Goal: Task Accomplishment & Management: Complete application form

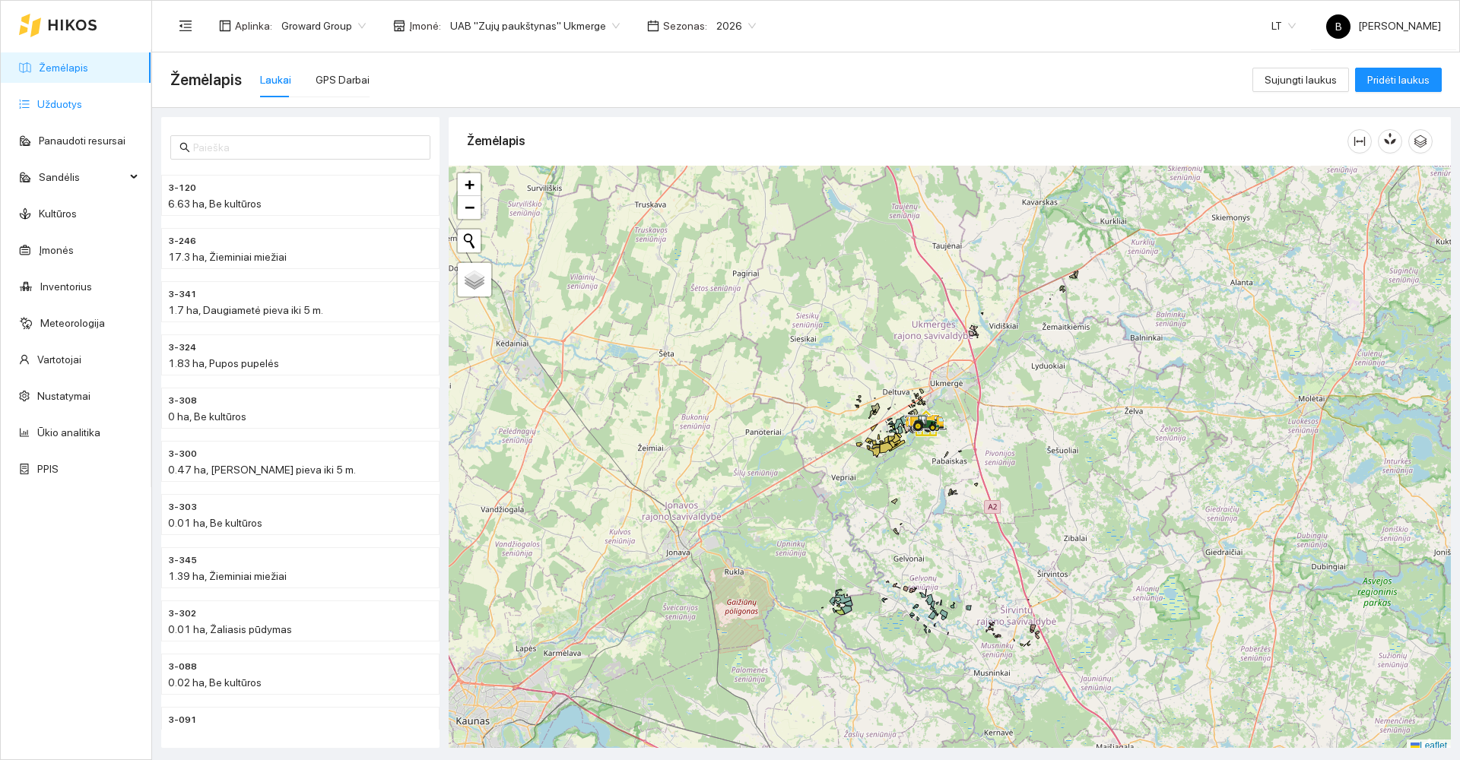
click at [59, 103] on link "Užduotys" at bounding box center [59, 104] width 45 height 12
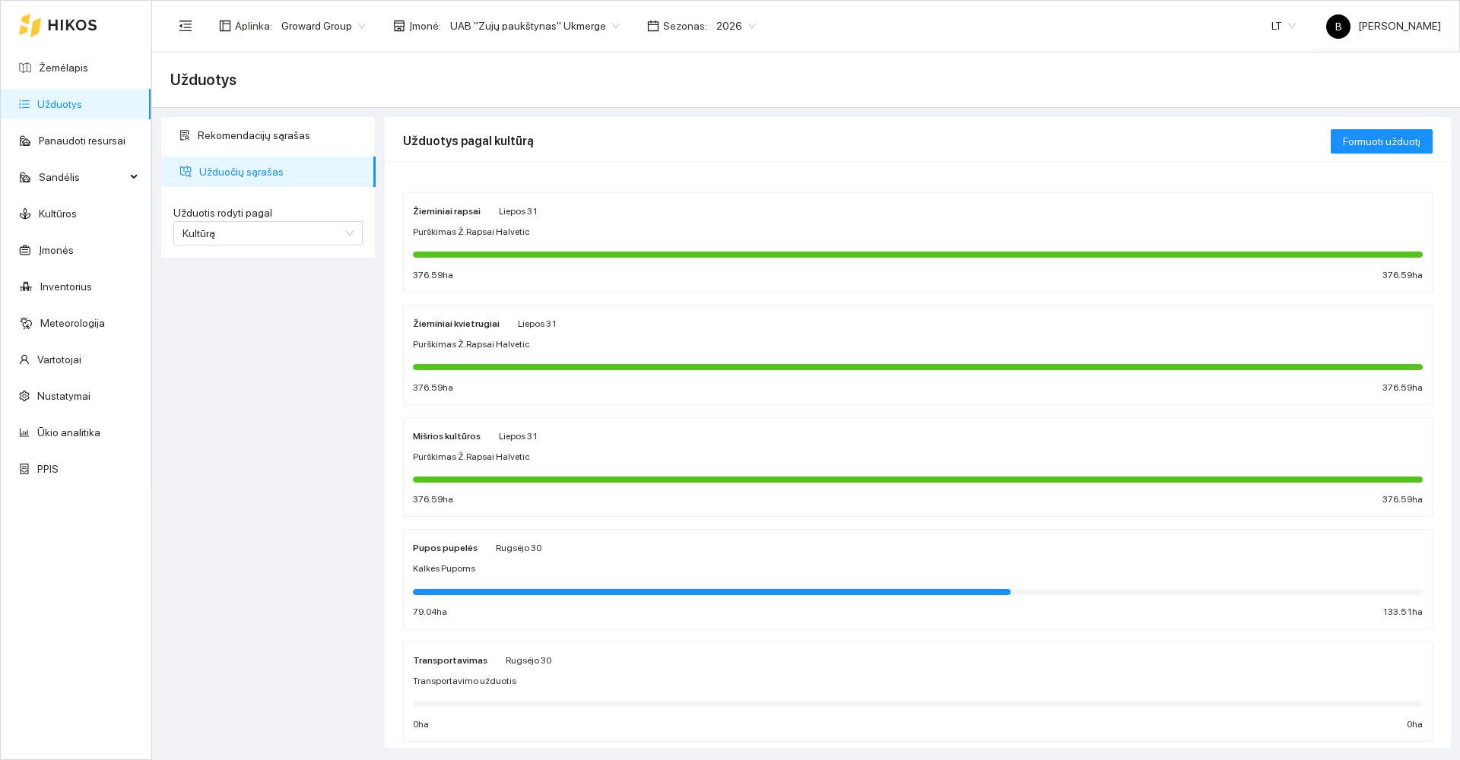
click at [687, 232] on div "Purškimas Ž.Rapsai Halvetic" at bounding box center [918, 232] width 1010 height 14
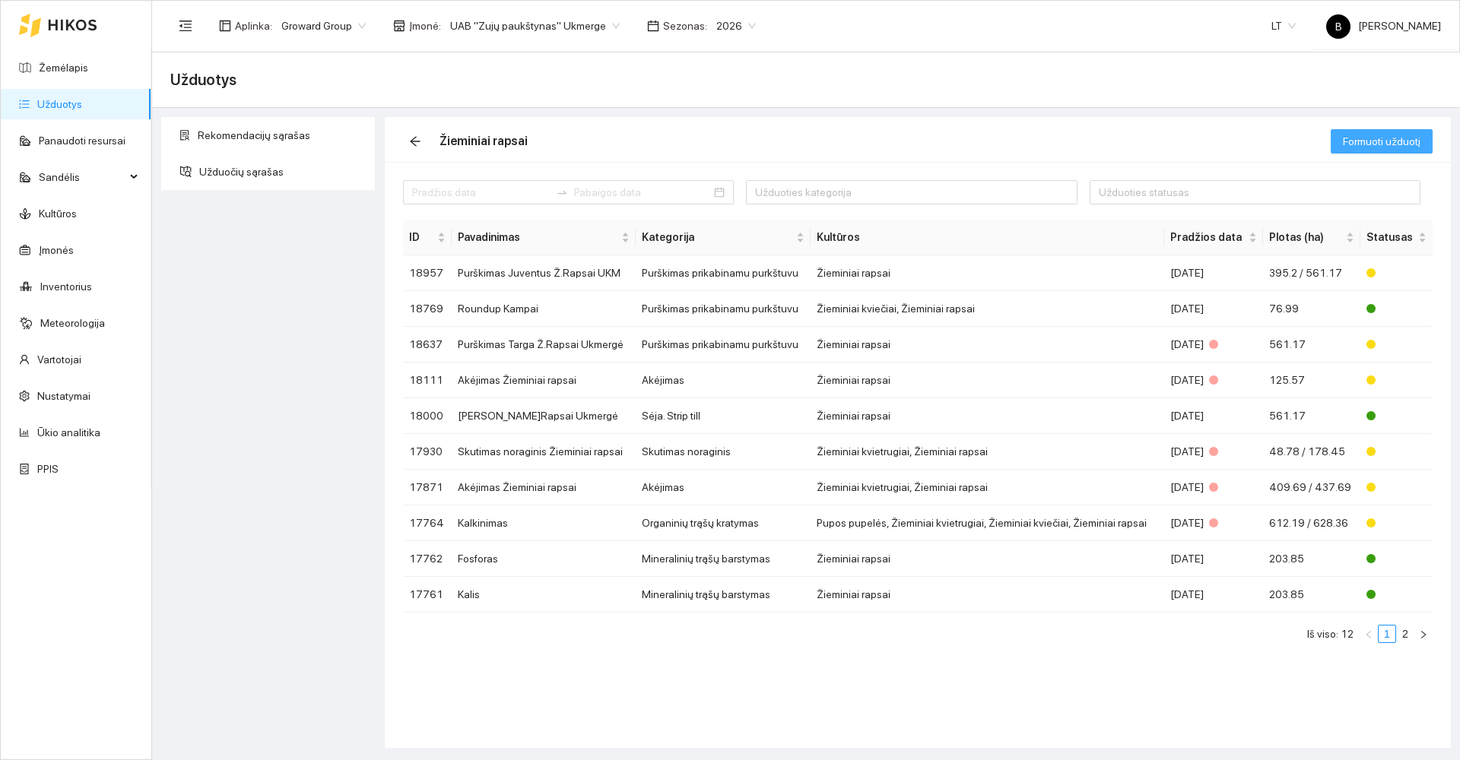
click at [1383, 144] on span "Formuoti užduotį" at bounding box center [1382, 141] width 78 height 17
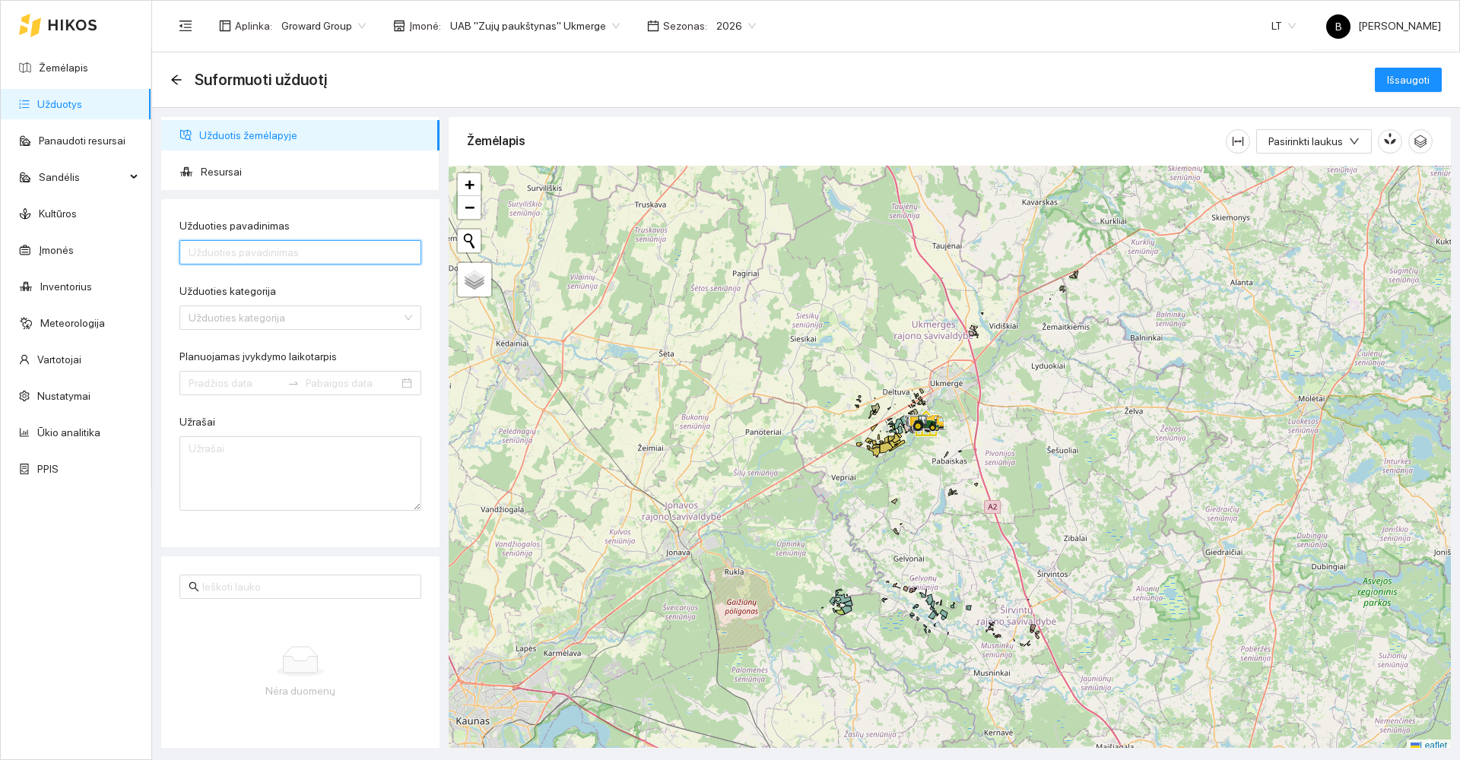
click at [252, 254] on input "Užduoties pavadinimas" at bounding box center [300, 252] width 242 height 24
type input "p"
click at [211, 250] on input "Purš. Belkar+Metazamix+[PERSON_NAME]+Rapsan" at bounding box center [300, 252] width 242 height 24
type input "Puršk. Belkar+Metazamix+[PERSON_NAME]+Rapsan"
click at [311, 316] on input "Užduoties kategorija" at bounding box center [295, 317] width 213 height 23
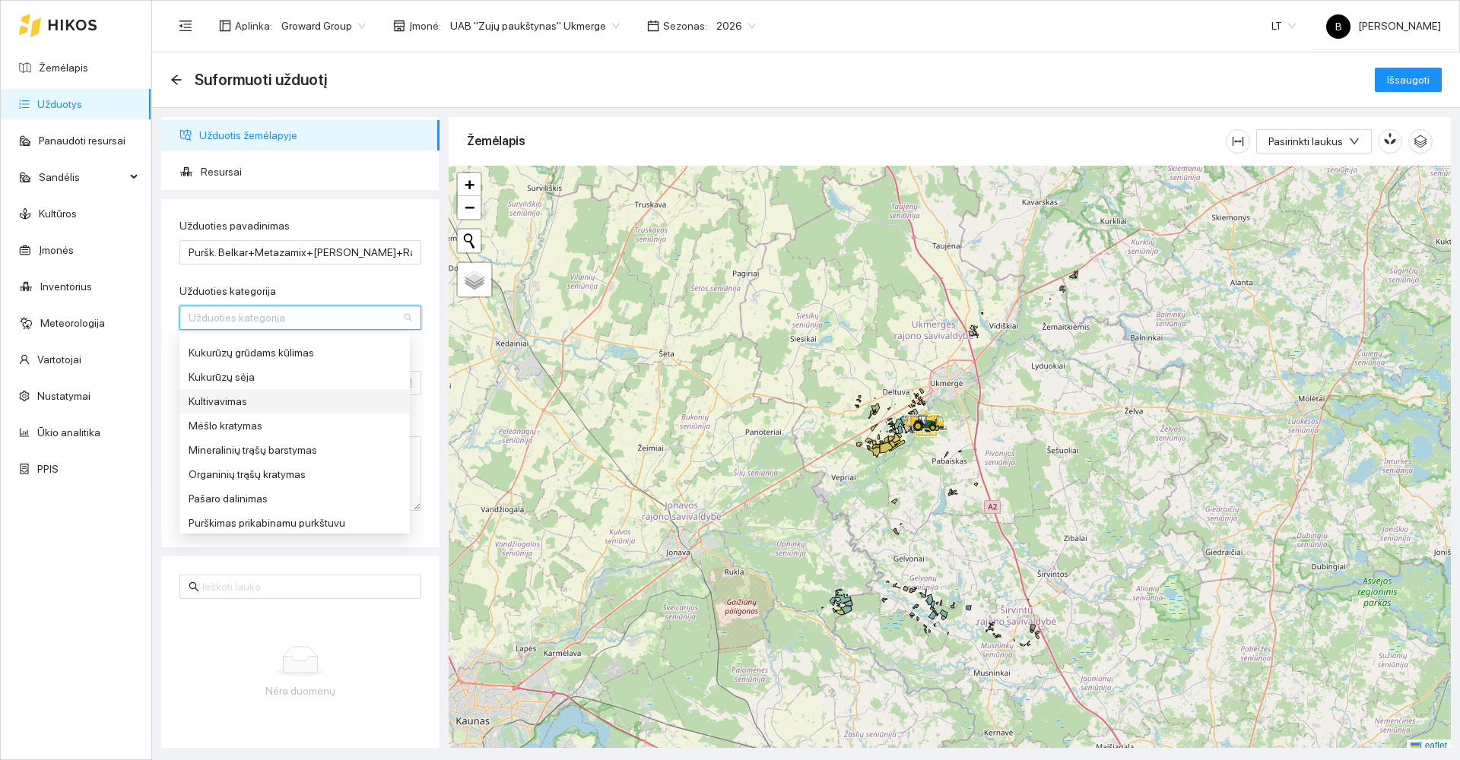
scroll to position [456, 0]
click at [237, 505] on div "Purškimas prikabinamu purkštuvu" at bounding box center [295, 500] width 212 height 17
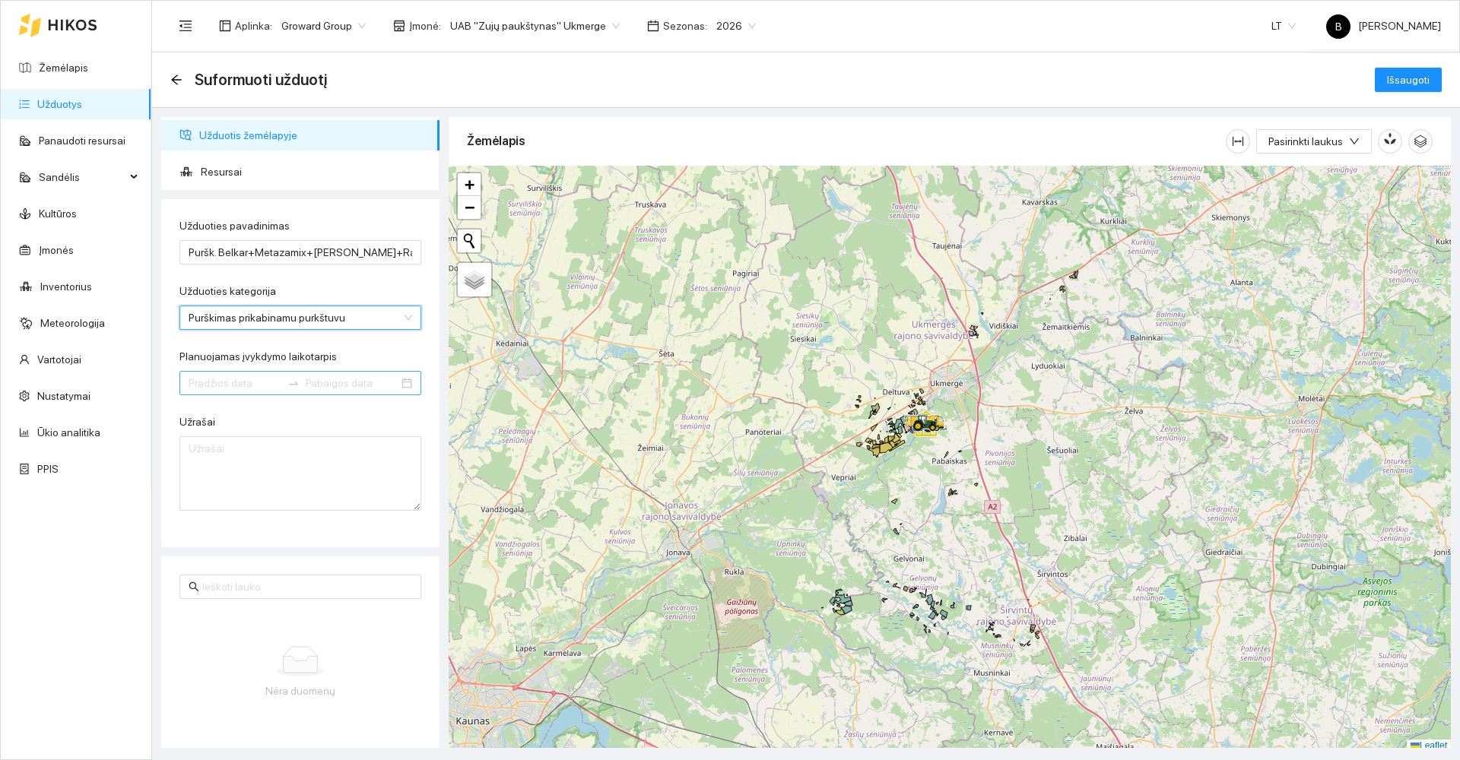
click at [252, 386] on input "Planuojamas įvykdymo laikotarpis" at bounding box center [235, 383] width 93 height 17
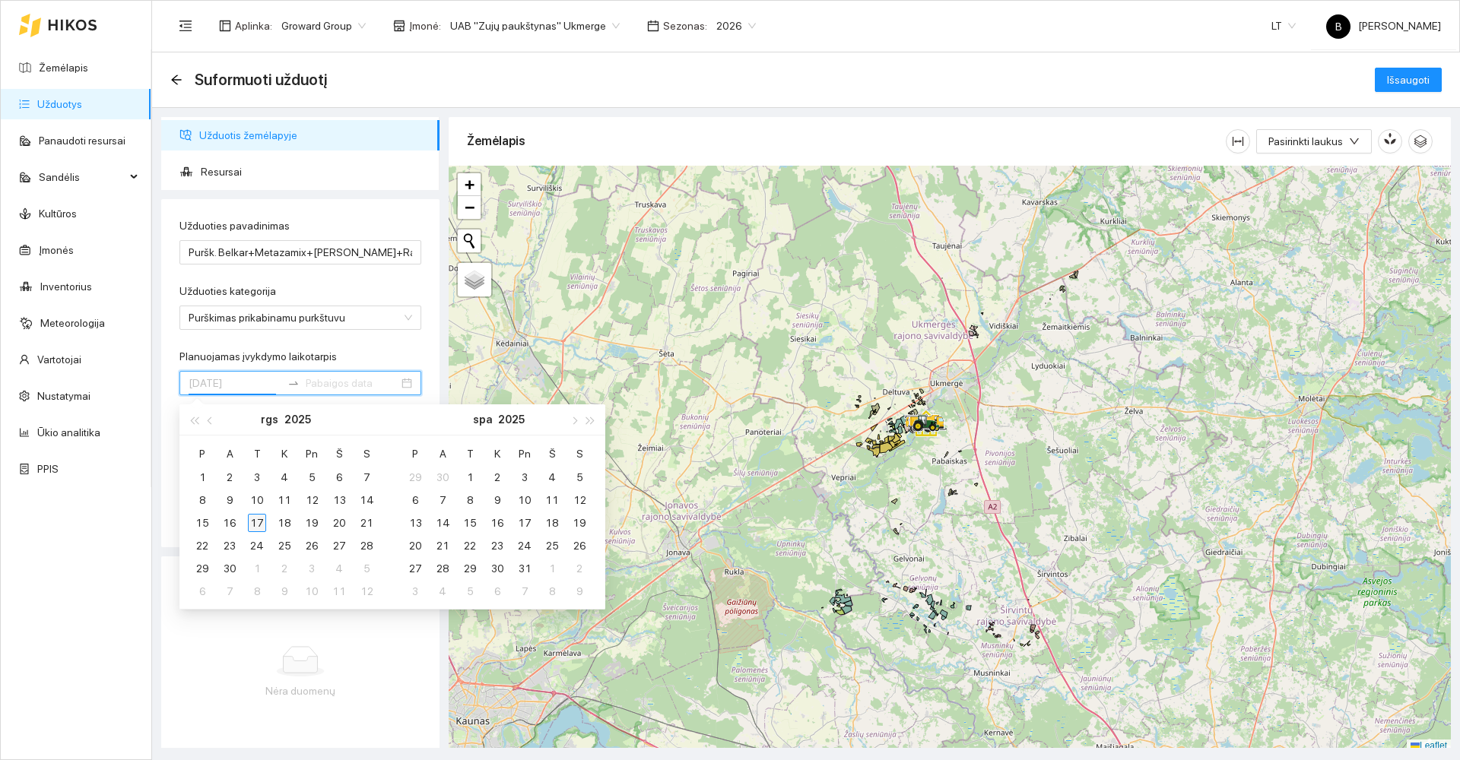
type input "[DATE]"
click at [261, 525] on div "17" at bounding box center [257, 523] width 18 height 18
type input "[DATE]"
click at [262, 546] on div "24" at bounding box center [257, 546] width 18 height 18
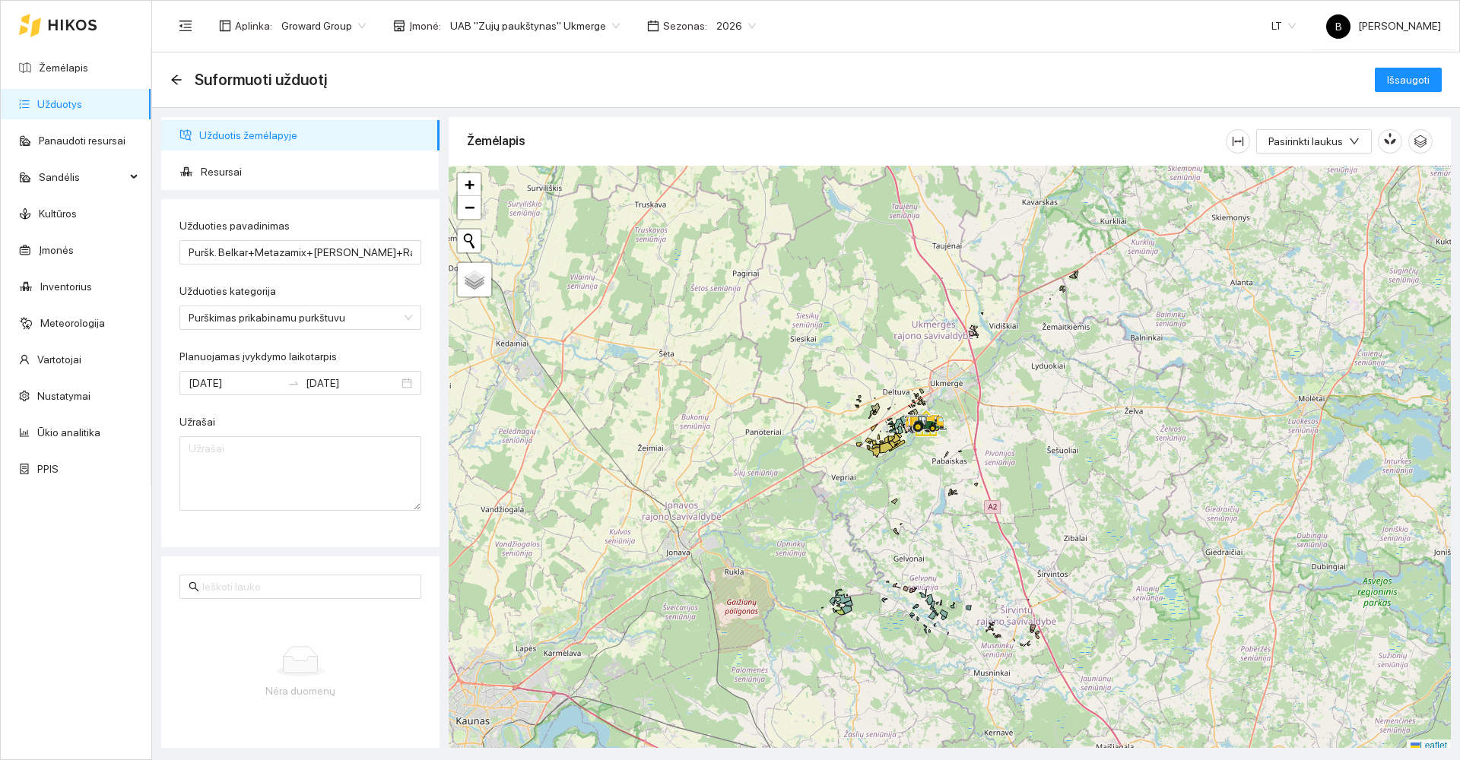
click at [275, 536] on div "Užduoties pavadinimas Puršk. Belkar+Metazamix+[PERSON_NAME]+Rapsan Užduoties ka…" at bounding box center [300, 373] width 278 height 348
click at [1323, 143] on span "Pasirinkti laukus" at bounding box center [1305, 141] width 75 height 17
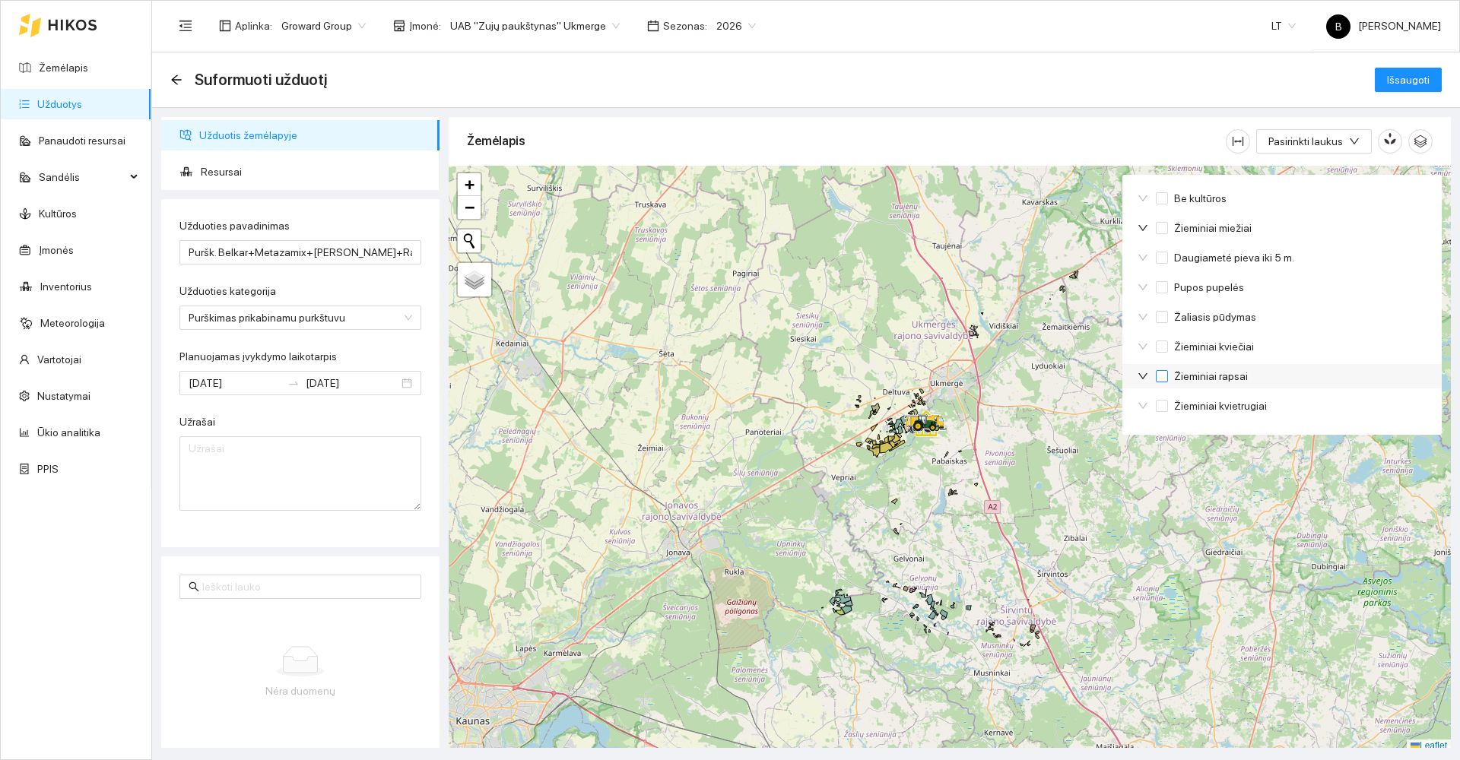
click at [1160, 376] on input "Žieminiai rapsai" at bounding box center [1162, 376] width 12 height 12
checkbox input "true"
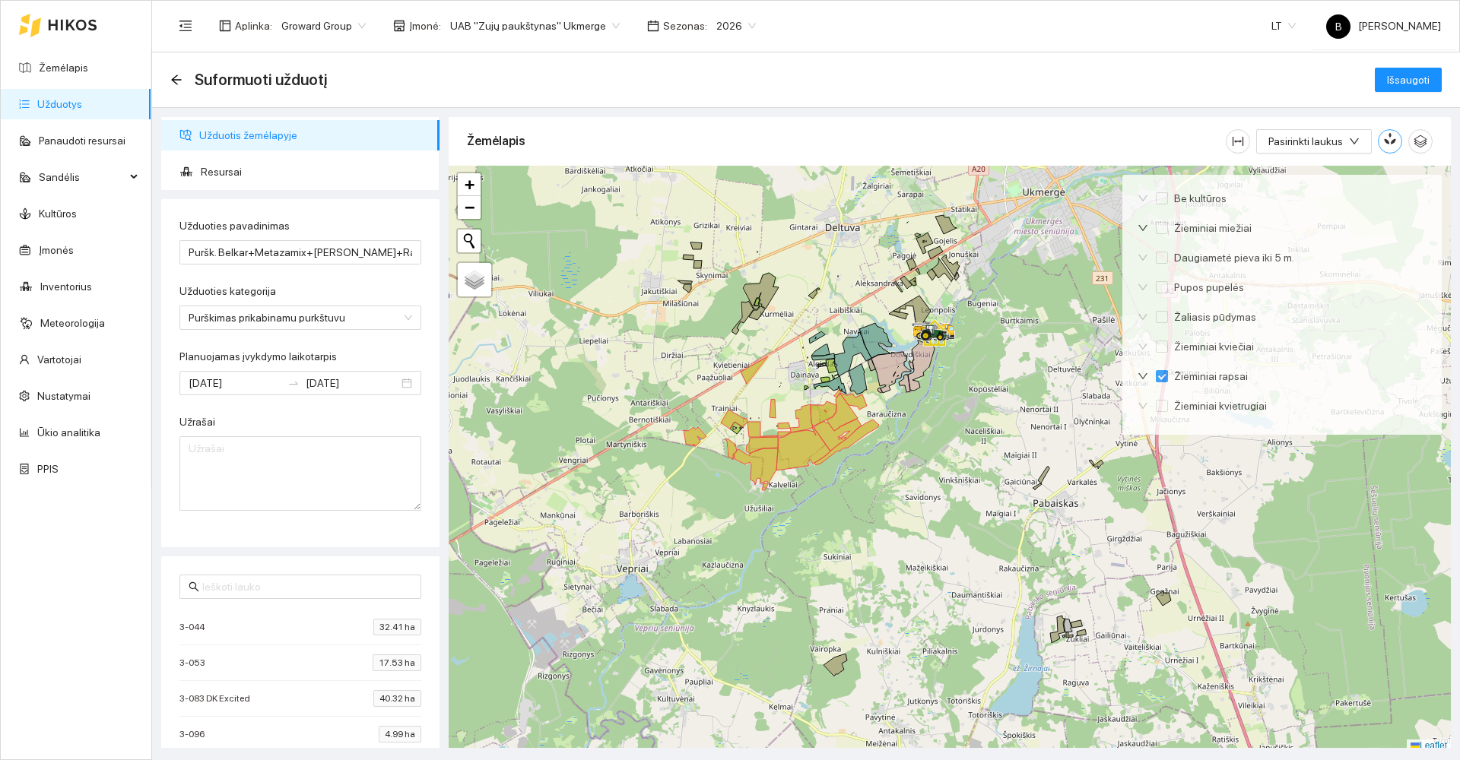
click at [1394, 140] on icon "button" at bounding box center [1392, 138] width 8 height 13
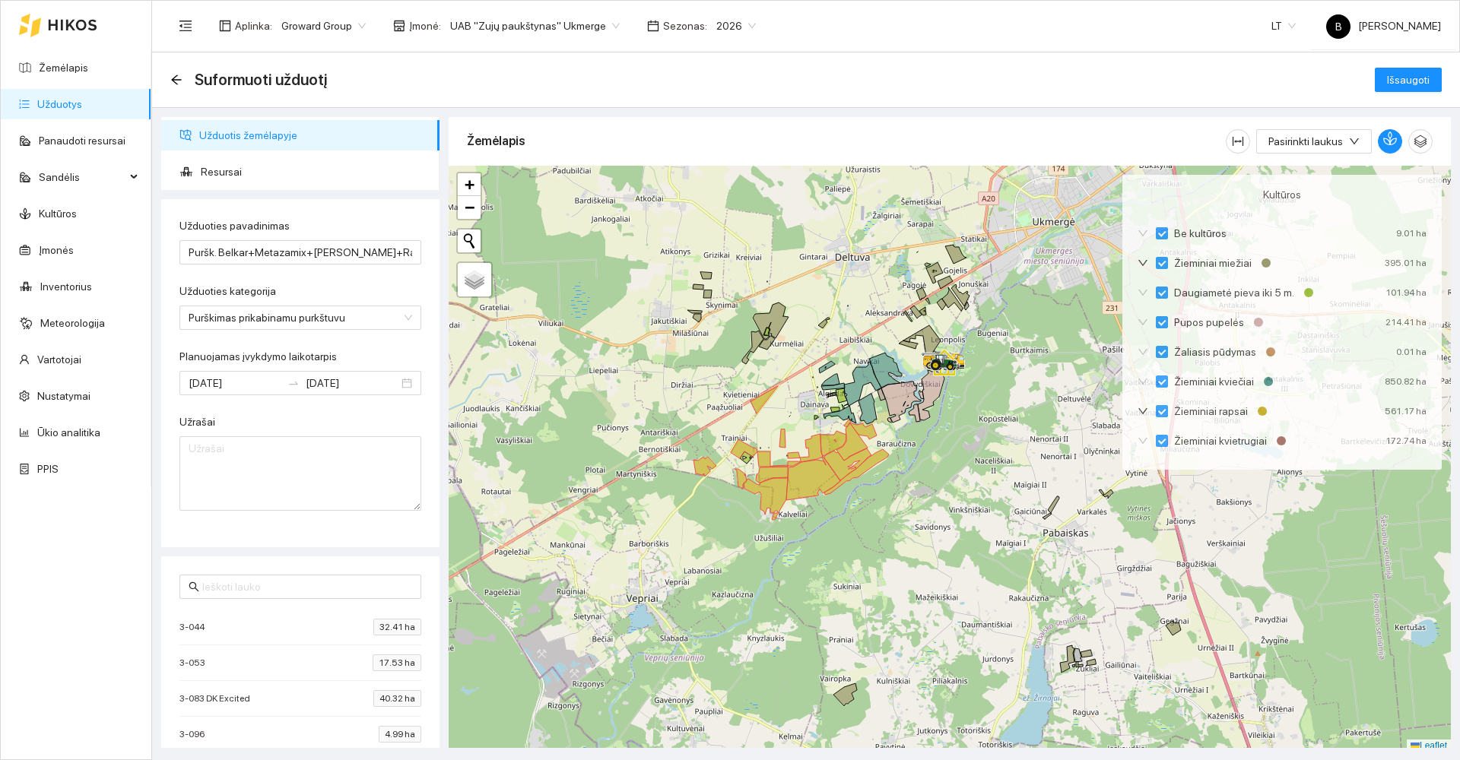
scroll to position [5, 0]
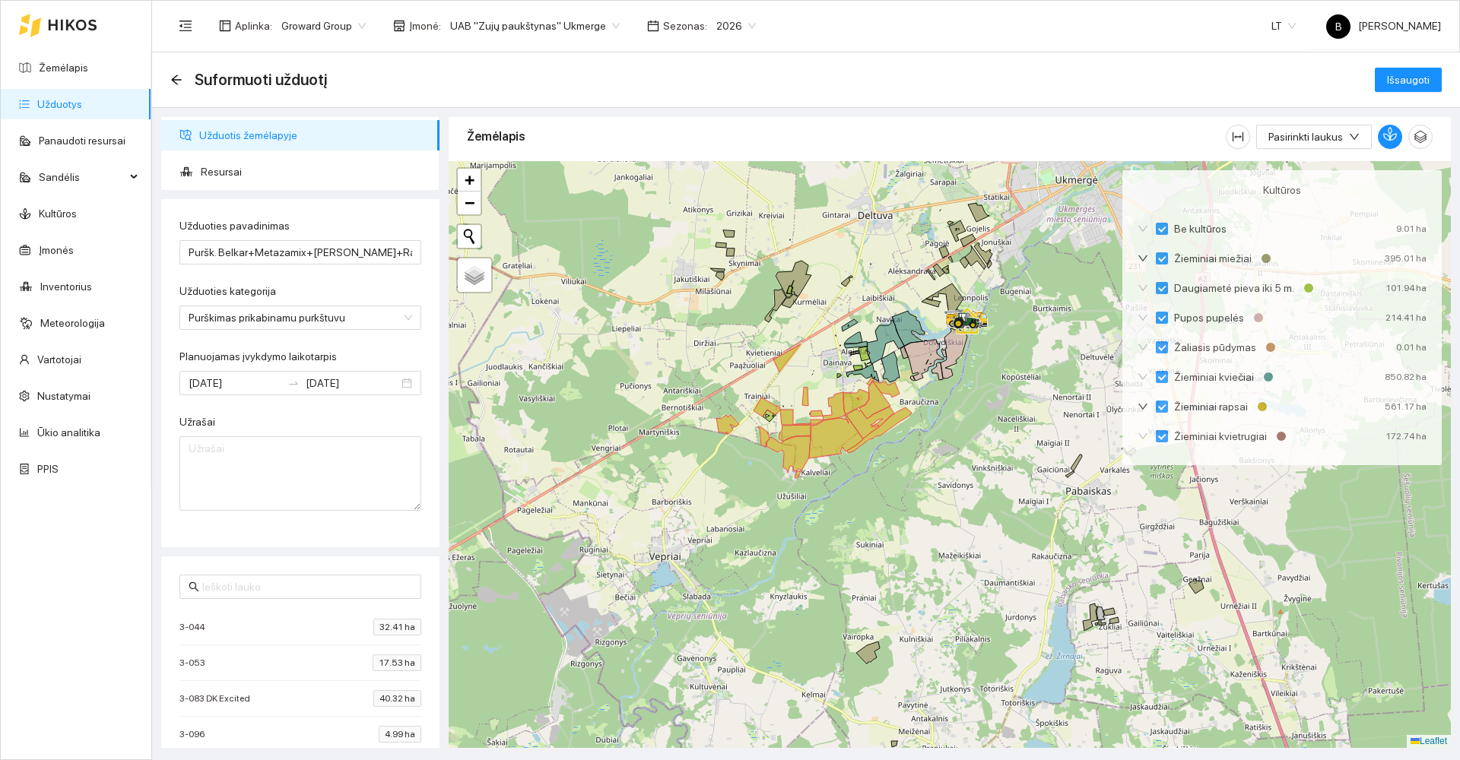
drag, startPoint x: 976, startPoint y: 389, endPoint x: 982, endPoint y: 372, distance: 18.1
click at [982, 373] on div at bounding box center [950, 454] width 1002 height 587
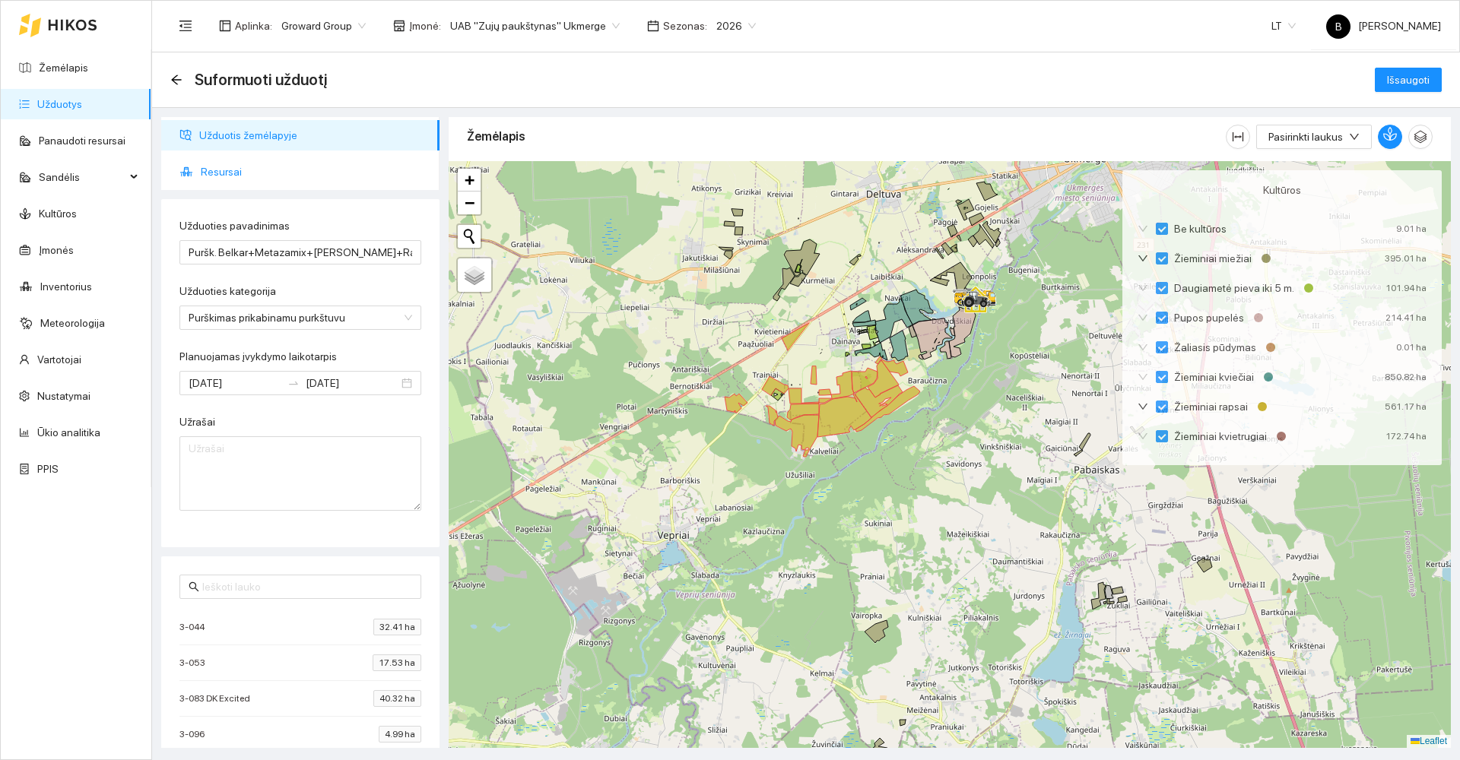
click at [218, 169] on span "Resursai" at bounding box center [314, 172] width 227 height 30
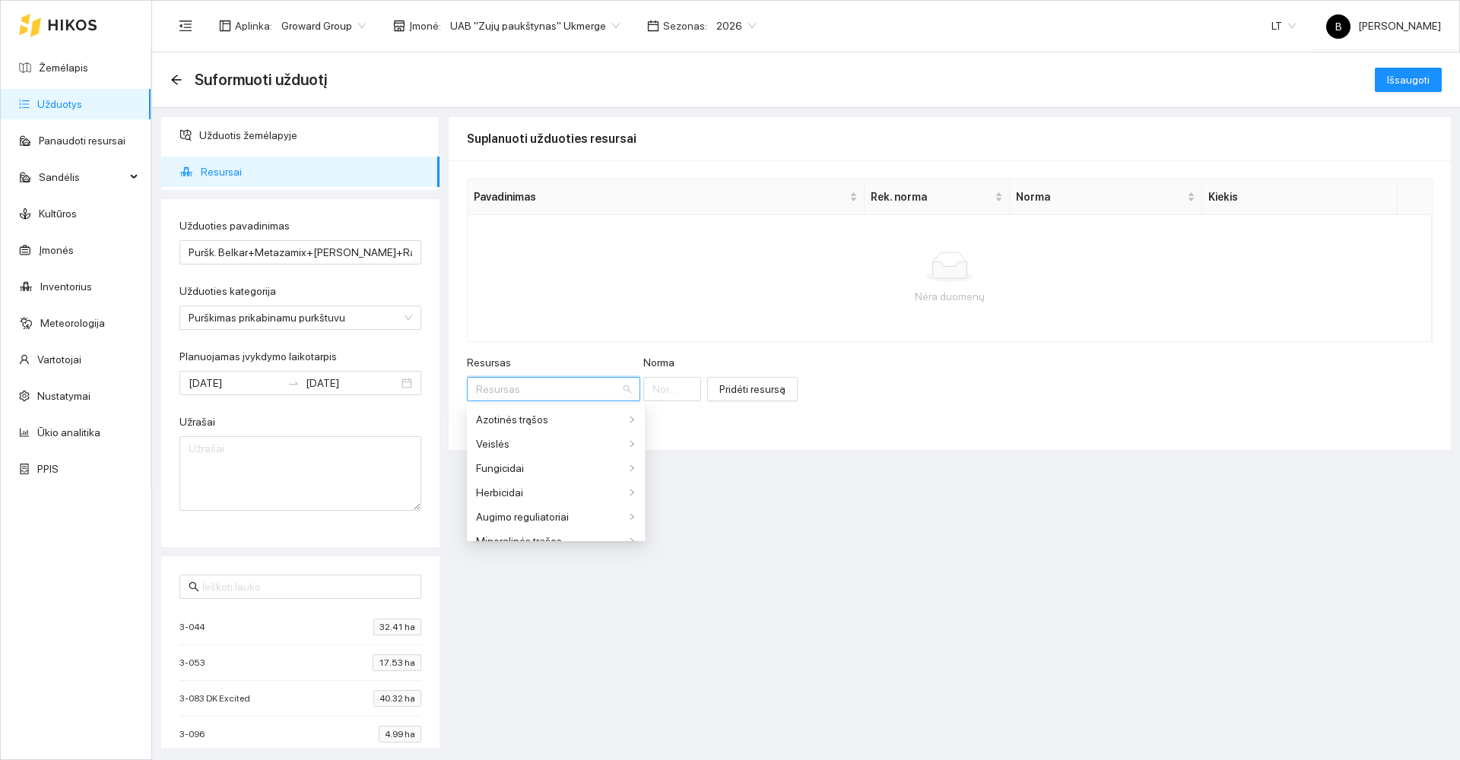
click at [542, 394] on input "Resursas" at bounding box center [548, 389] width 144 height 23
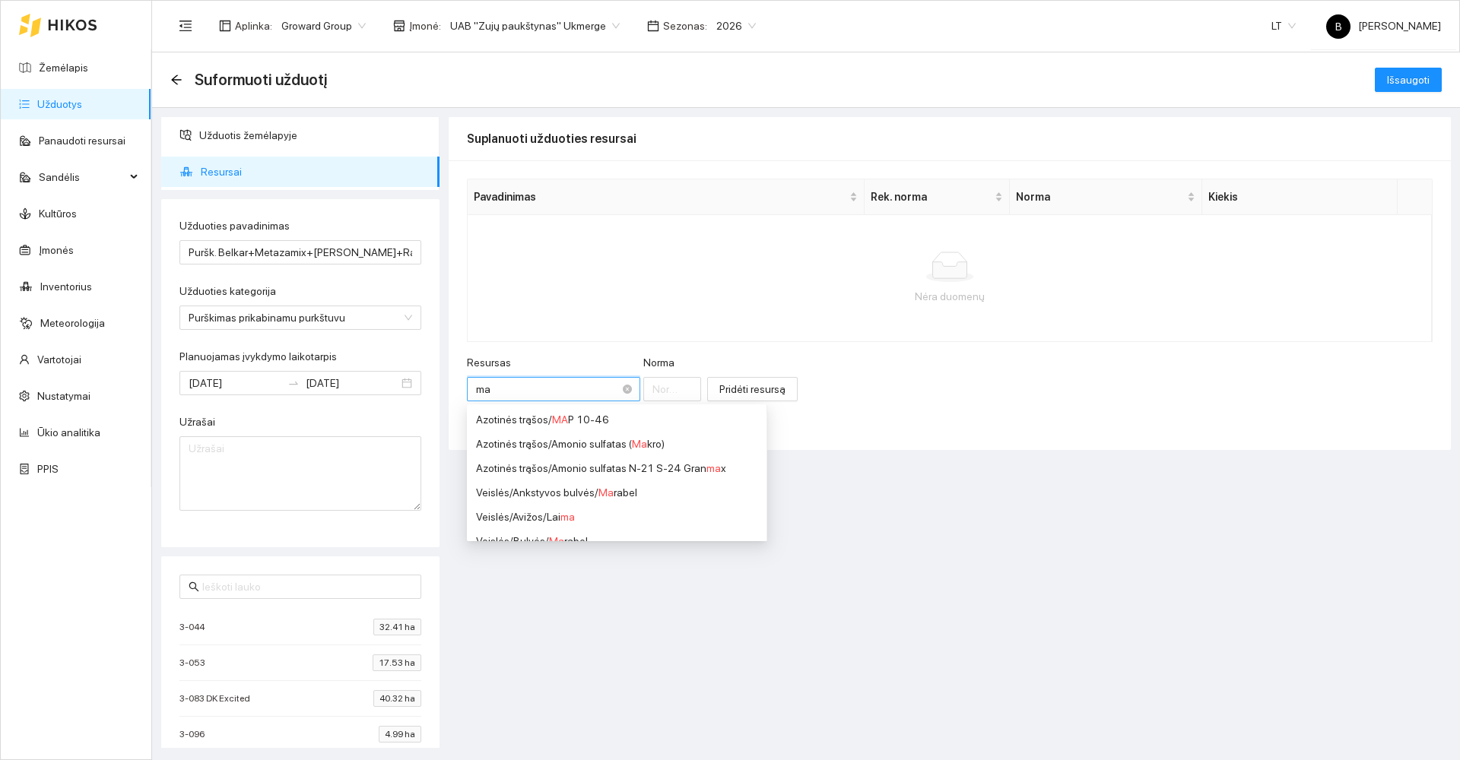
type input "map"
click at [601, 470] on div "Fosforo trąšos (P) / MAP 12-61" at bounding box center [567, 468] width 183 height 17
type input "1"
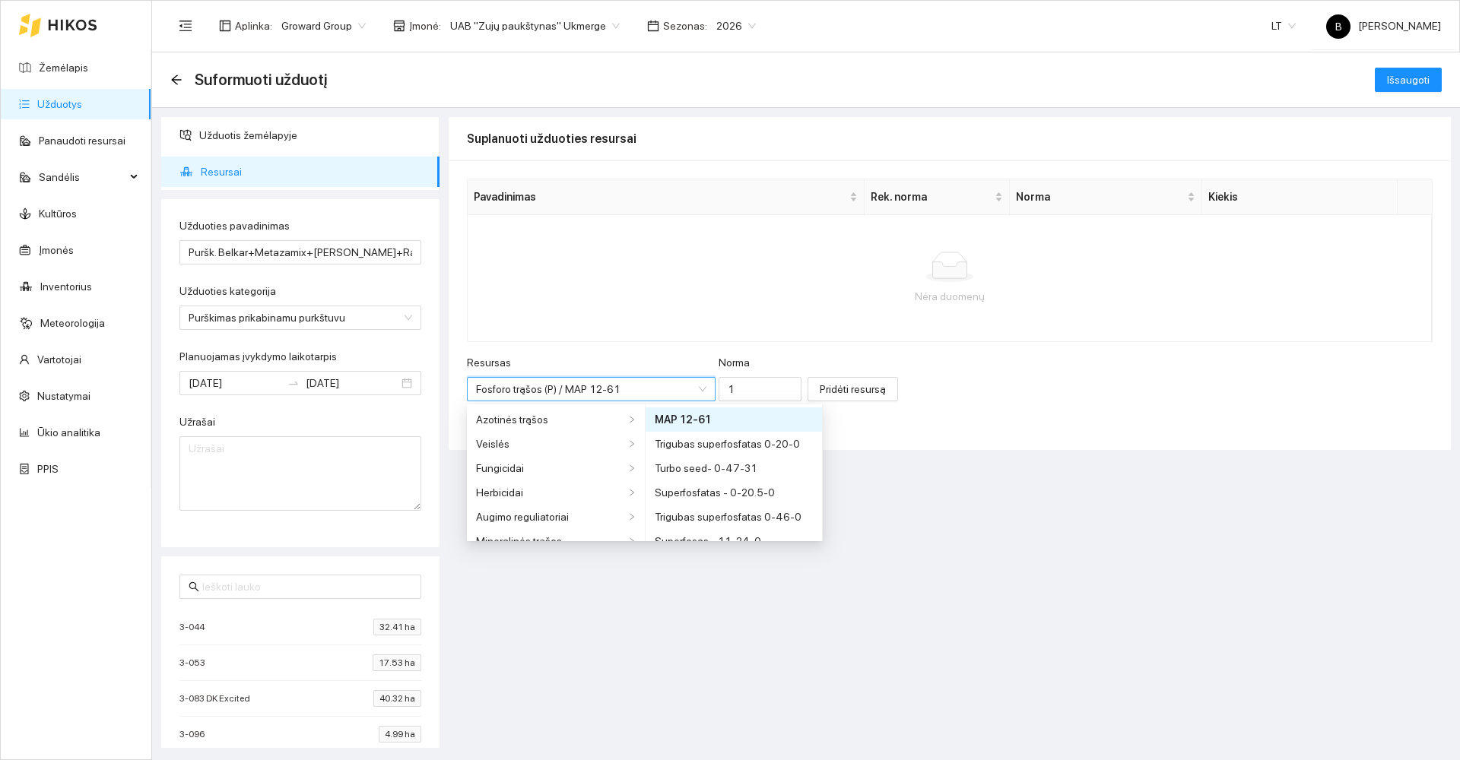
scroll to position [182, 0]
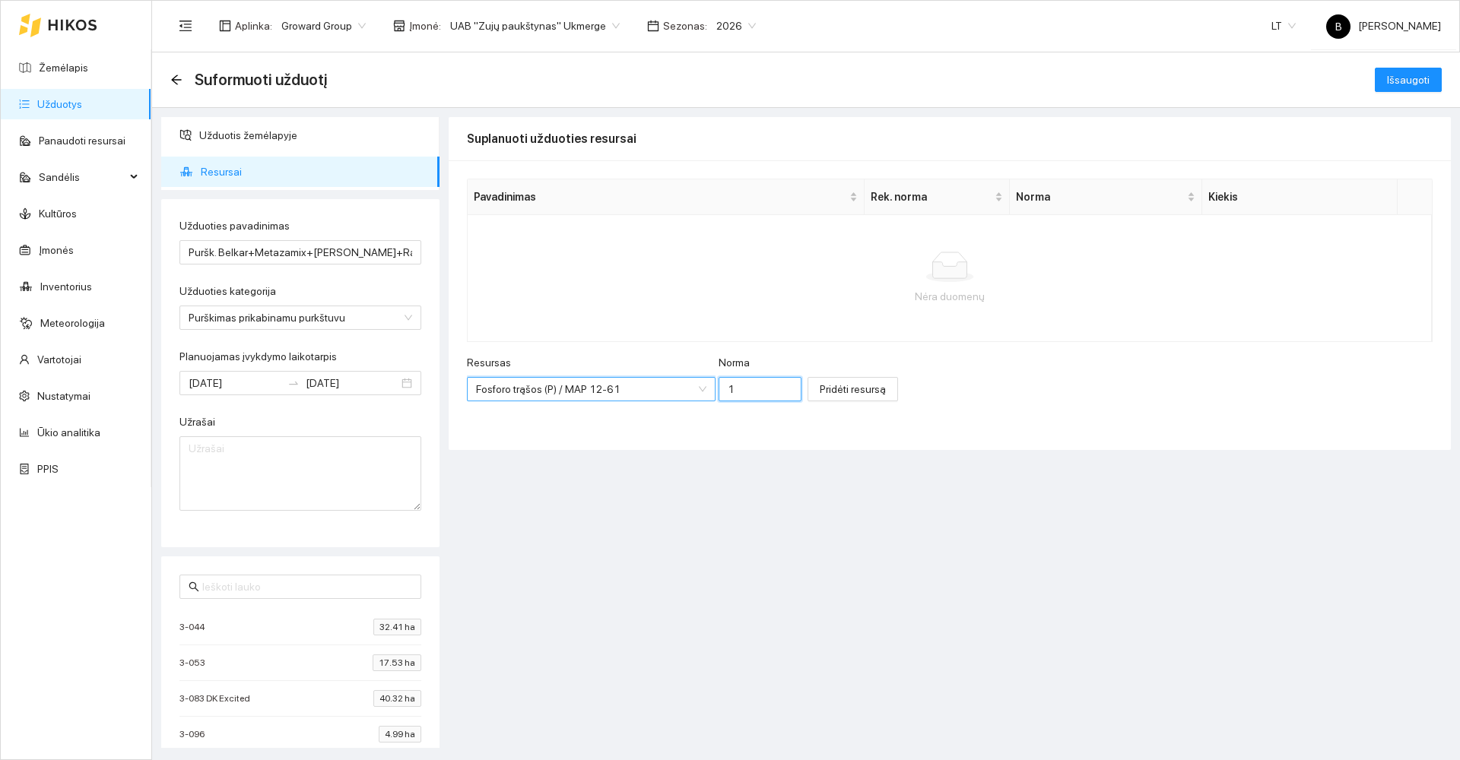
click at [725, 386] on input "1" at bounding box center [760, 389] width 83 height 24
type input "0.5"
click at [821, 389] on span "Pridėti resursą" at bounding box center [853, 389] width 66 height 17
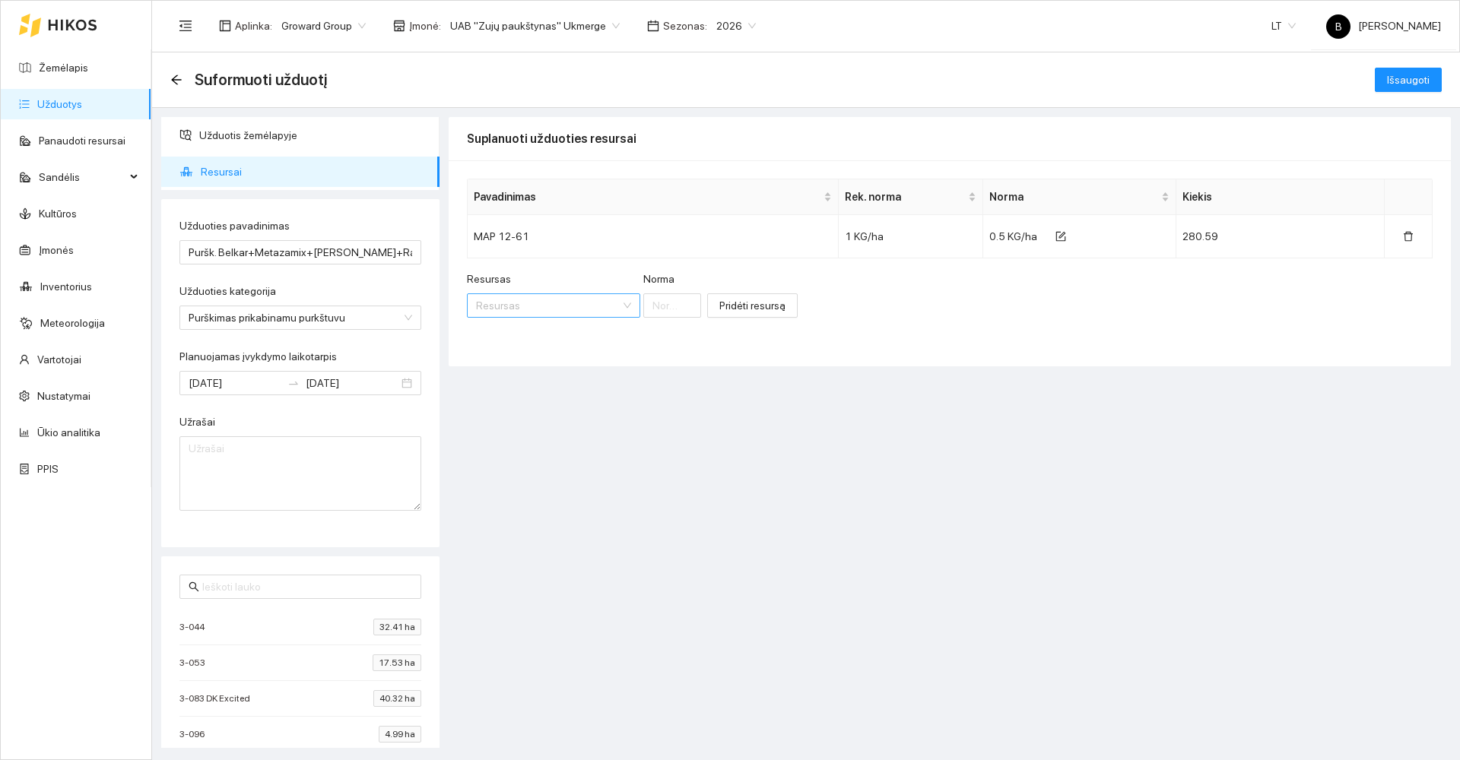
click at [539, 311] on input "Resursas" at bounding box center [548, 305] width 144 height 23
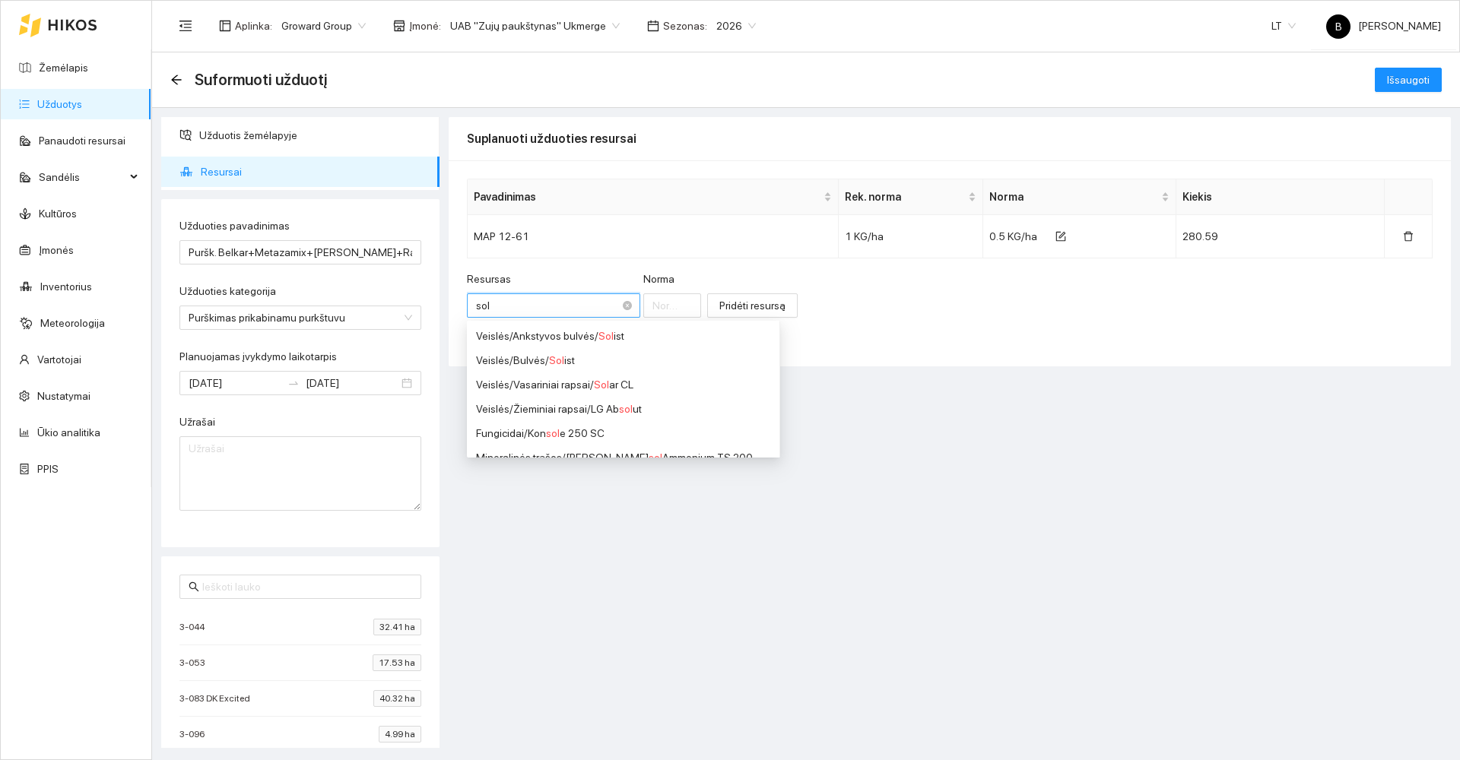
type input "solu"
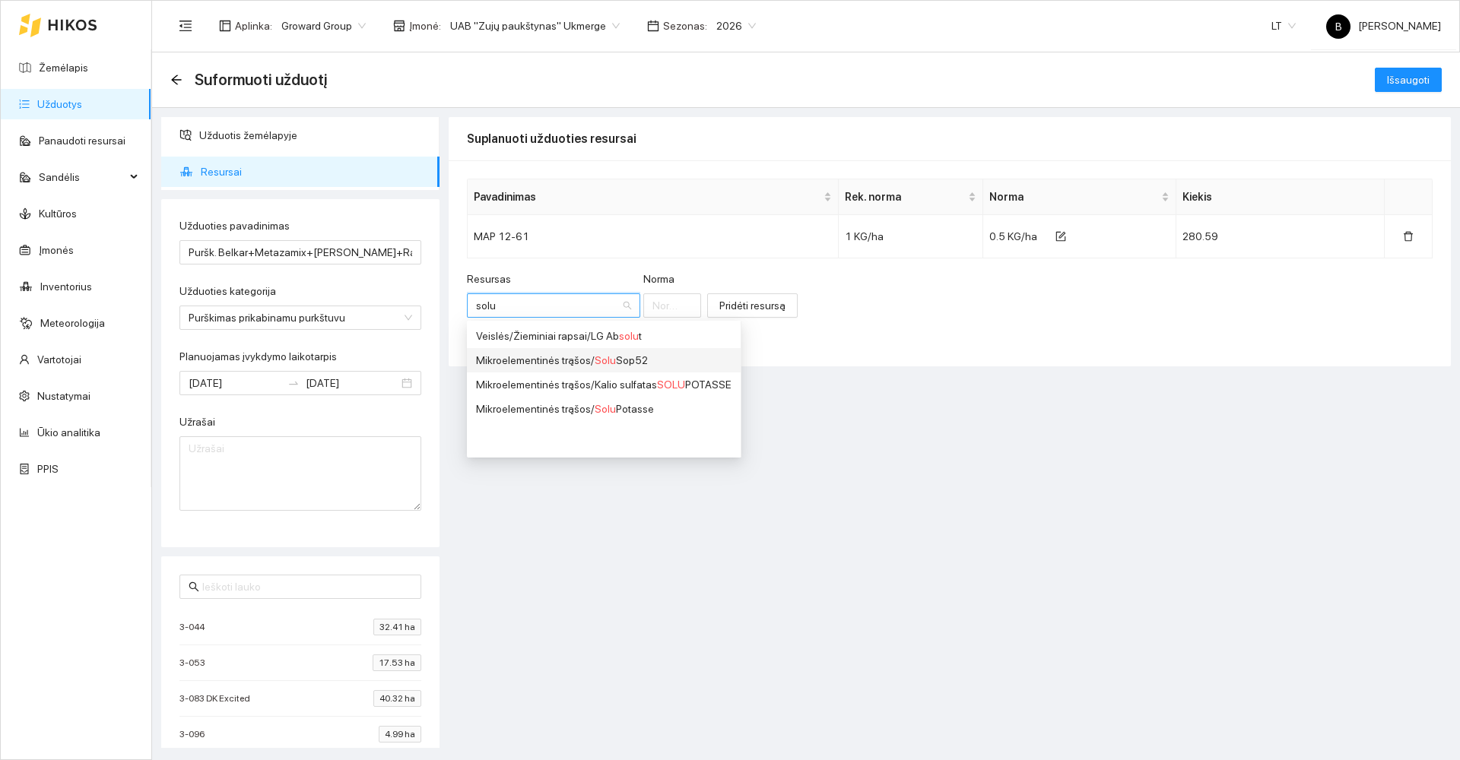
click at [633, 357] on div "Mikroelementinės trąšos / Solu Sop52" at bounding box center [603, 360] width 255 height 17
type input "1"
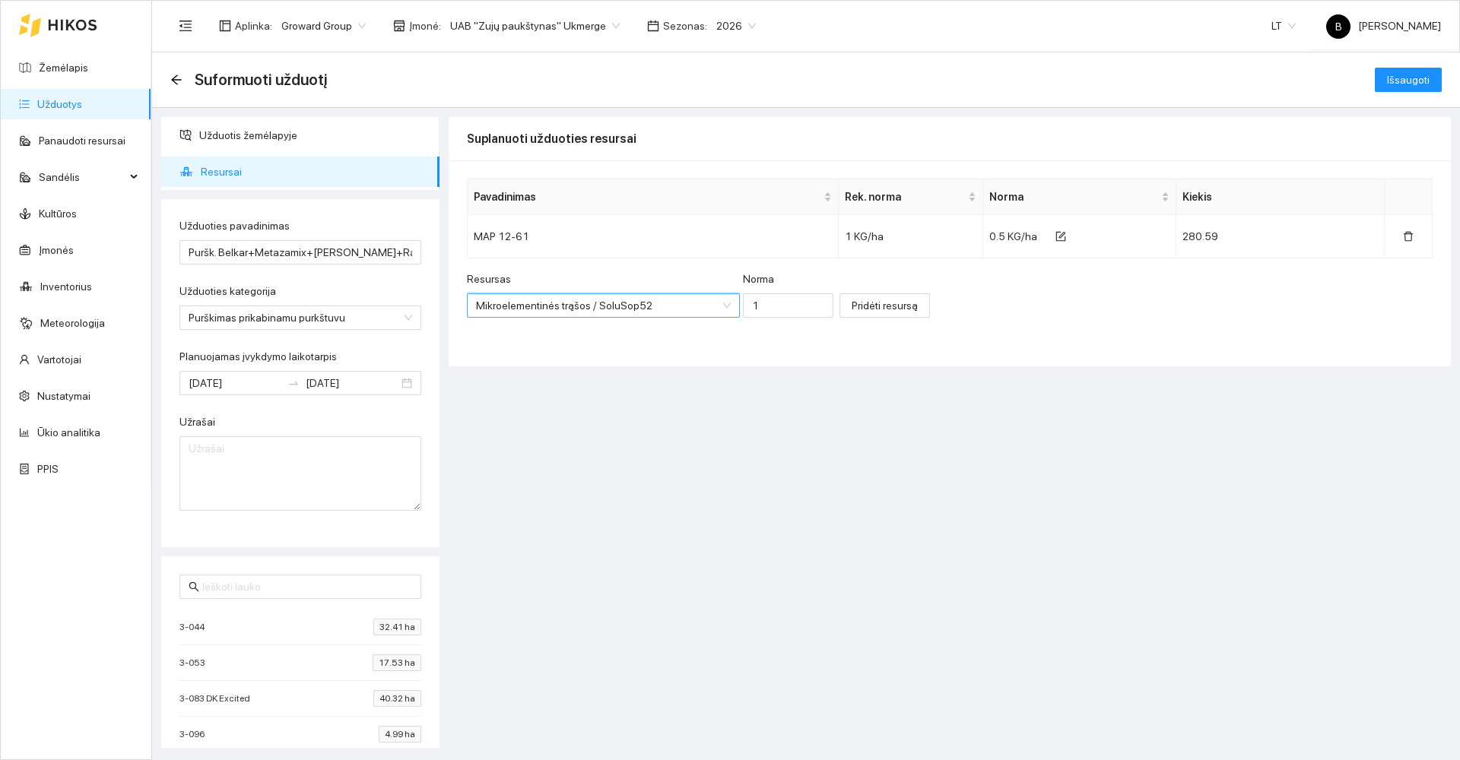
scroll to position [0, 0]
click at [745, 304] on input "1" at bounding box center [788, 306] width 91 height 24
type input "0.5"
click at [852, 304] on span "Pridėti resursą" at bounding box center [885, 305] width 66 height 17
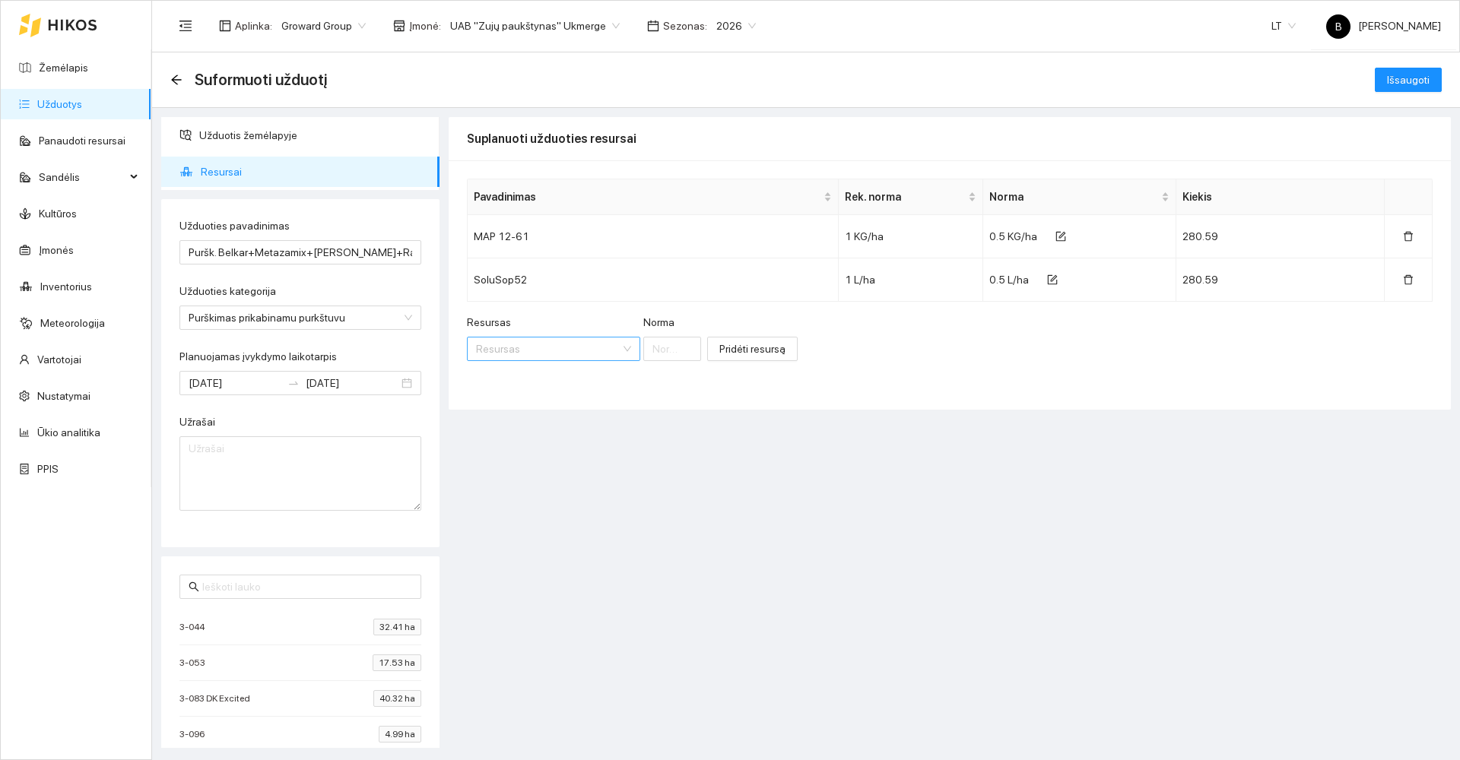
click at [525, 349] on input "Resursas" at bounding box center [548, 349] width 144 height 23
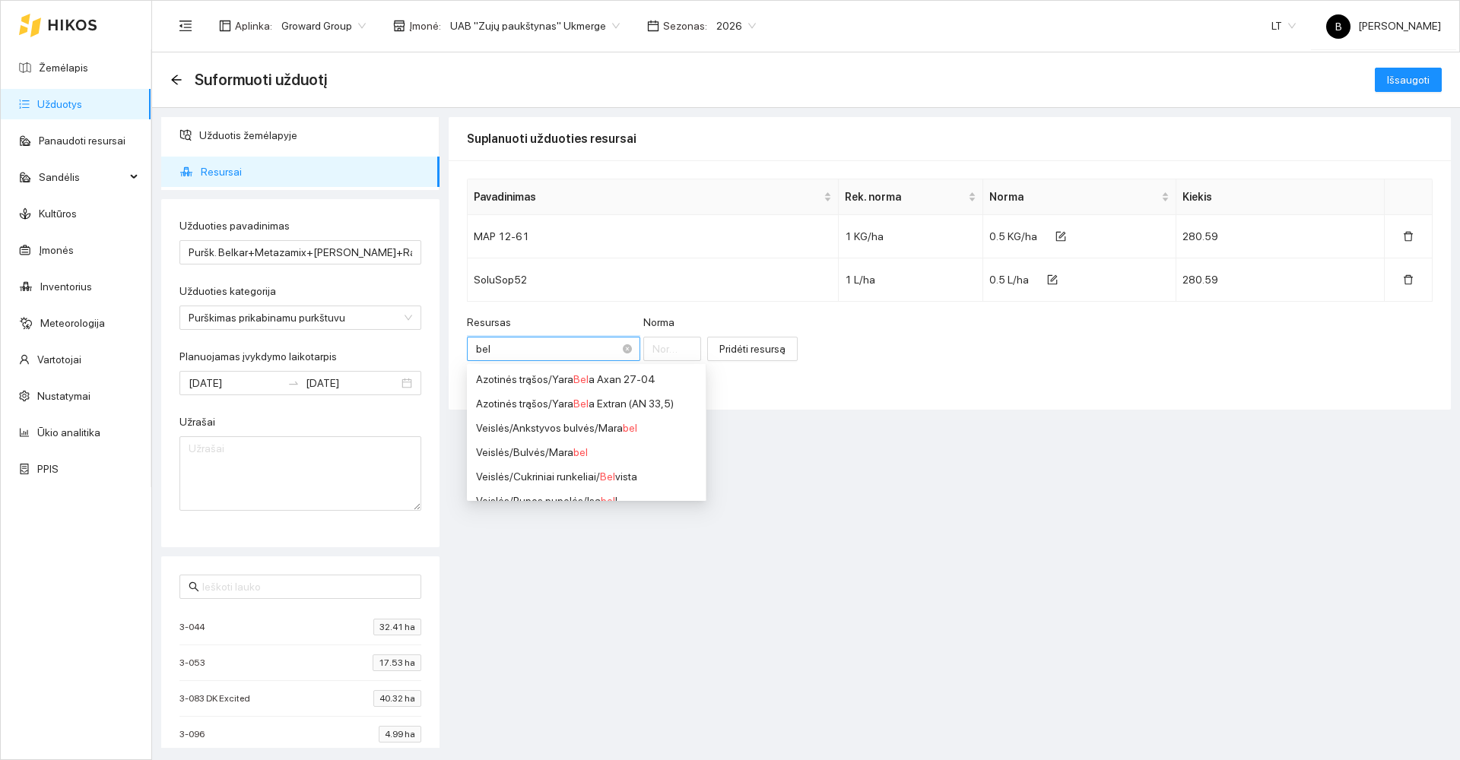
type input "[PERSON_NAME]"
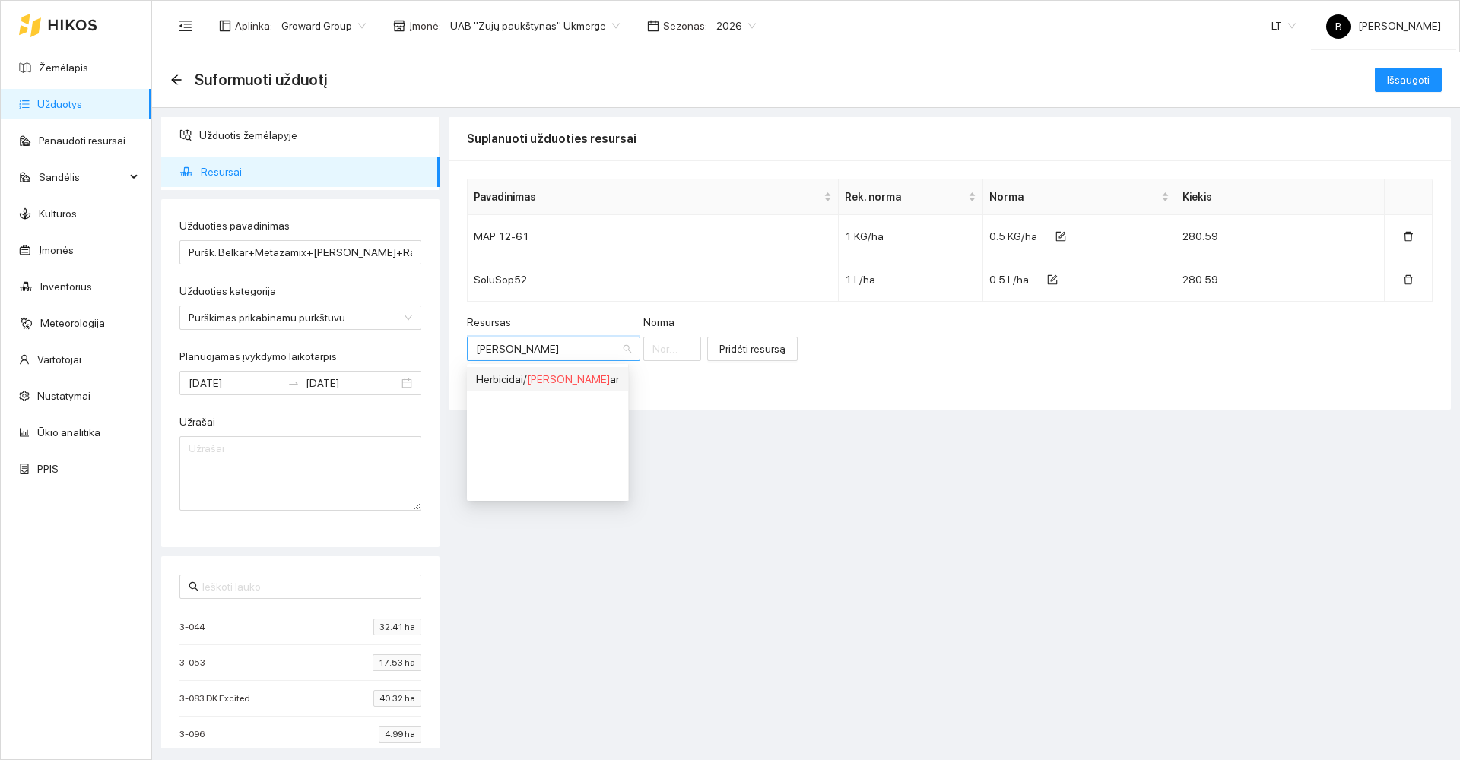
click at [522, 379] on div "Herbicidai / [PERSON_NAME] ar" at bounding box center [547, 379] width 143 height 17
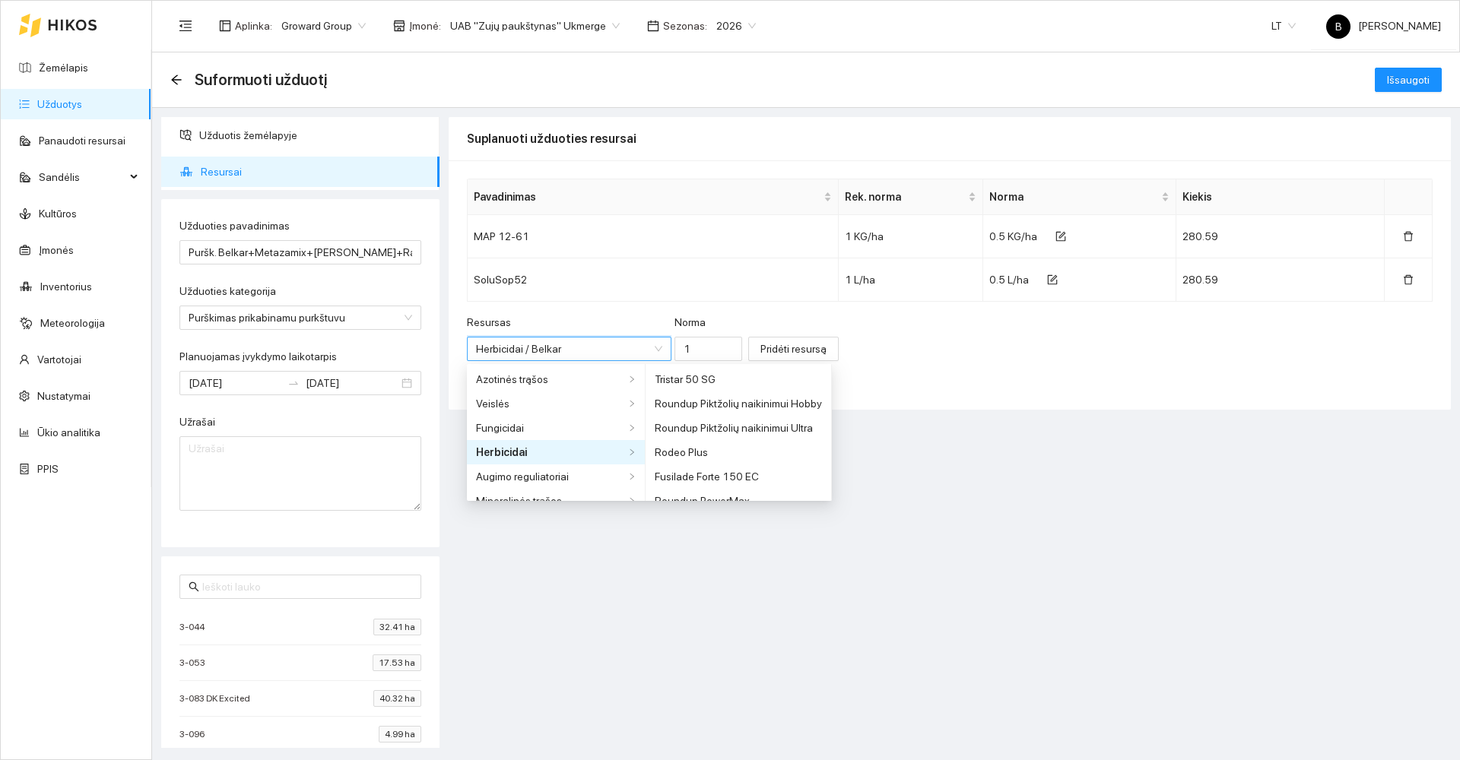
scroll to position [4124, 0]
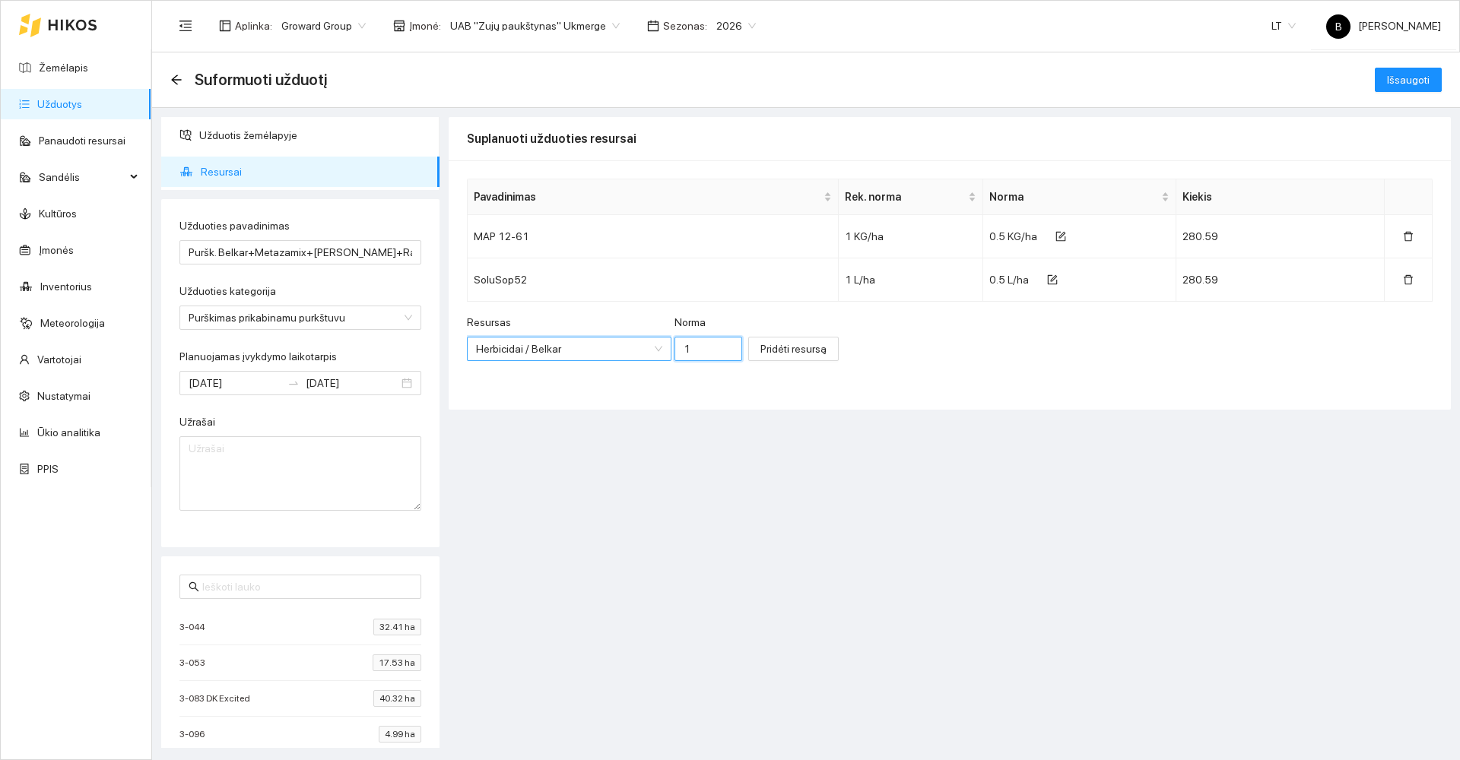
click at [680, 347] on input "1" at bounding box center [708, 349] width 68 height 24
type input "1"
type input "0.25"
click at [762, 348] on span "Pridėti resursą" at bounding box center [793, 349] width 66 height 17
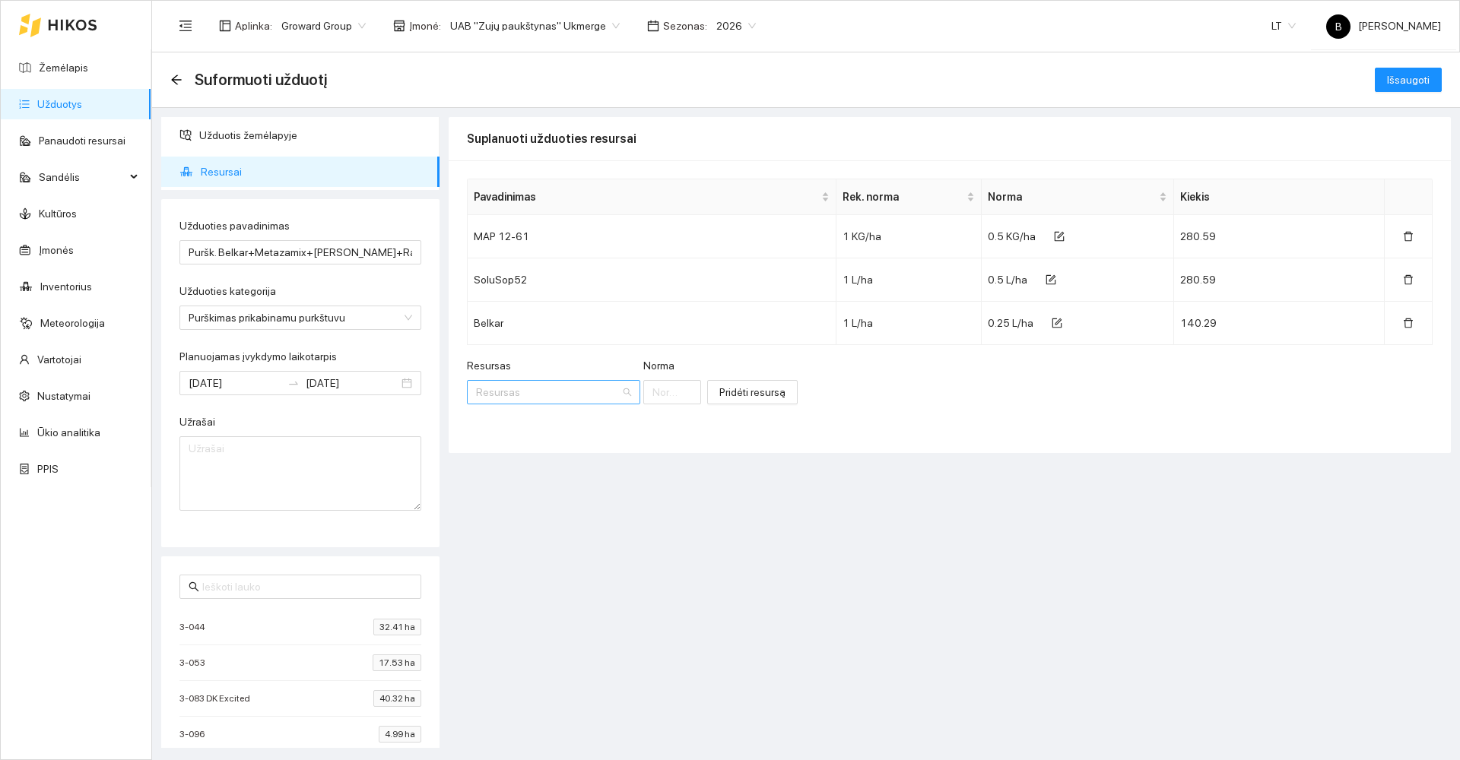
click at [525, 395] on input "Resursas" at bounding box center [548, 392] width 144 height 23
type input "metaza"
click at [509, 427] on div "Herbicidai / Metaza mix" at bounding box center [527, 422] width 103 height 17
type input "1"
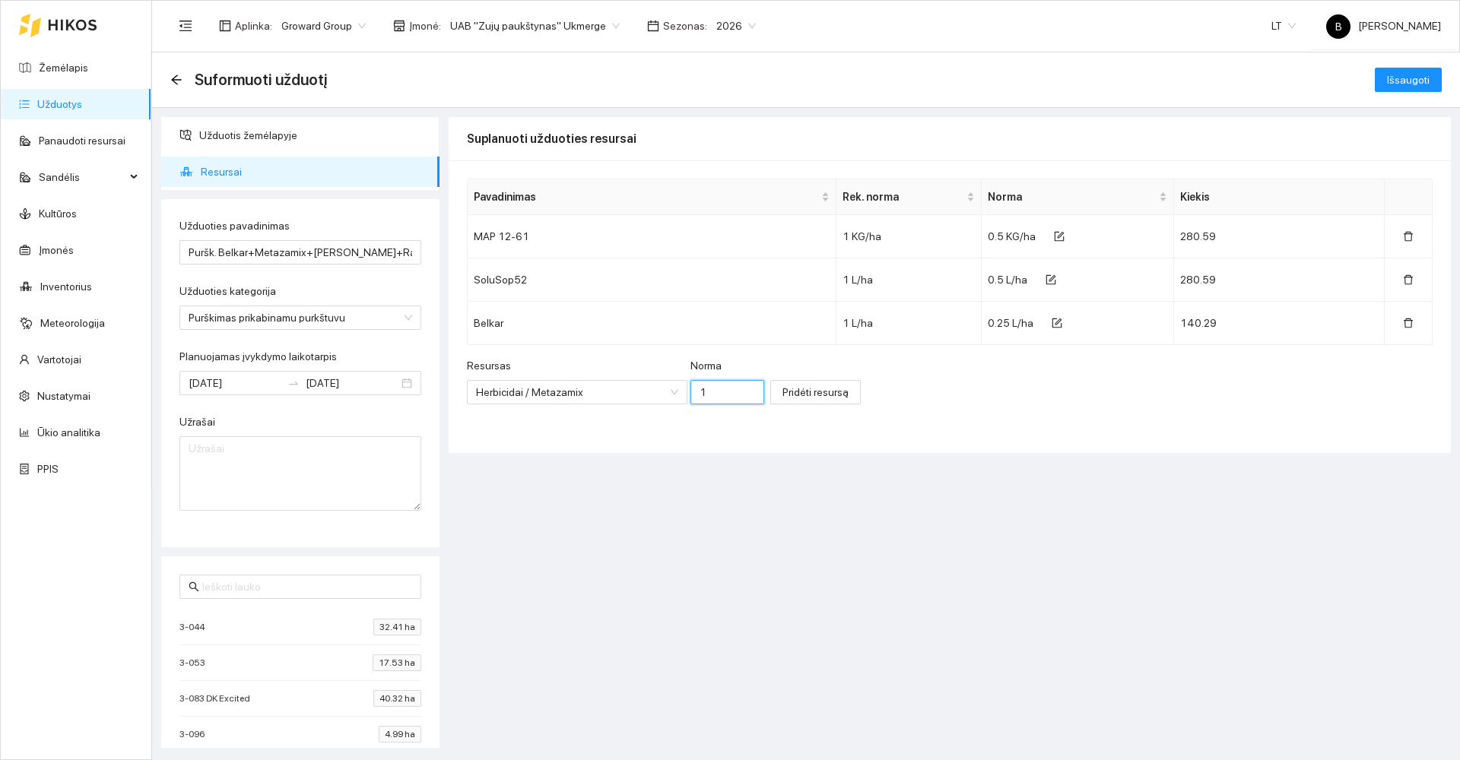
click at [702, 392] on input "1" at bounding box center [727, 392] width 74 height 24
type input "0.5"
click at [782, 395] on span "Pridėti resursą" at bounding box center [815, 392] width 66 height 17
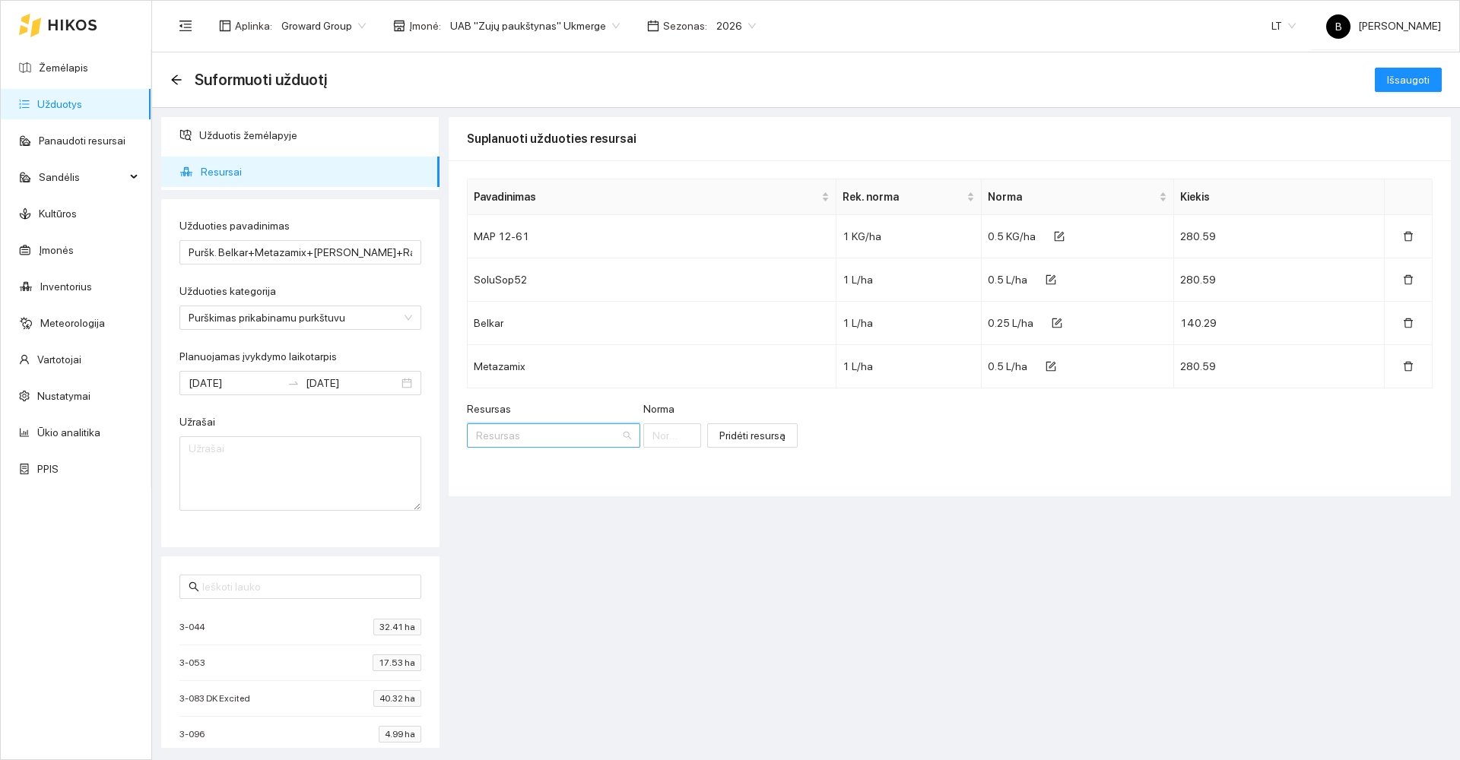
click at [493, 428] on input "Resursas" at bounding box center [548, 435] width 144 height 23
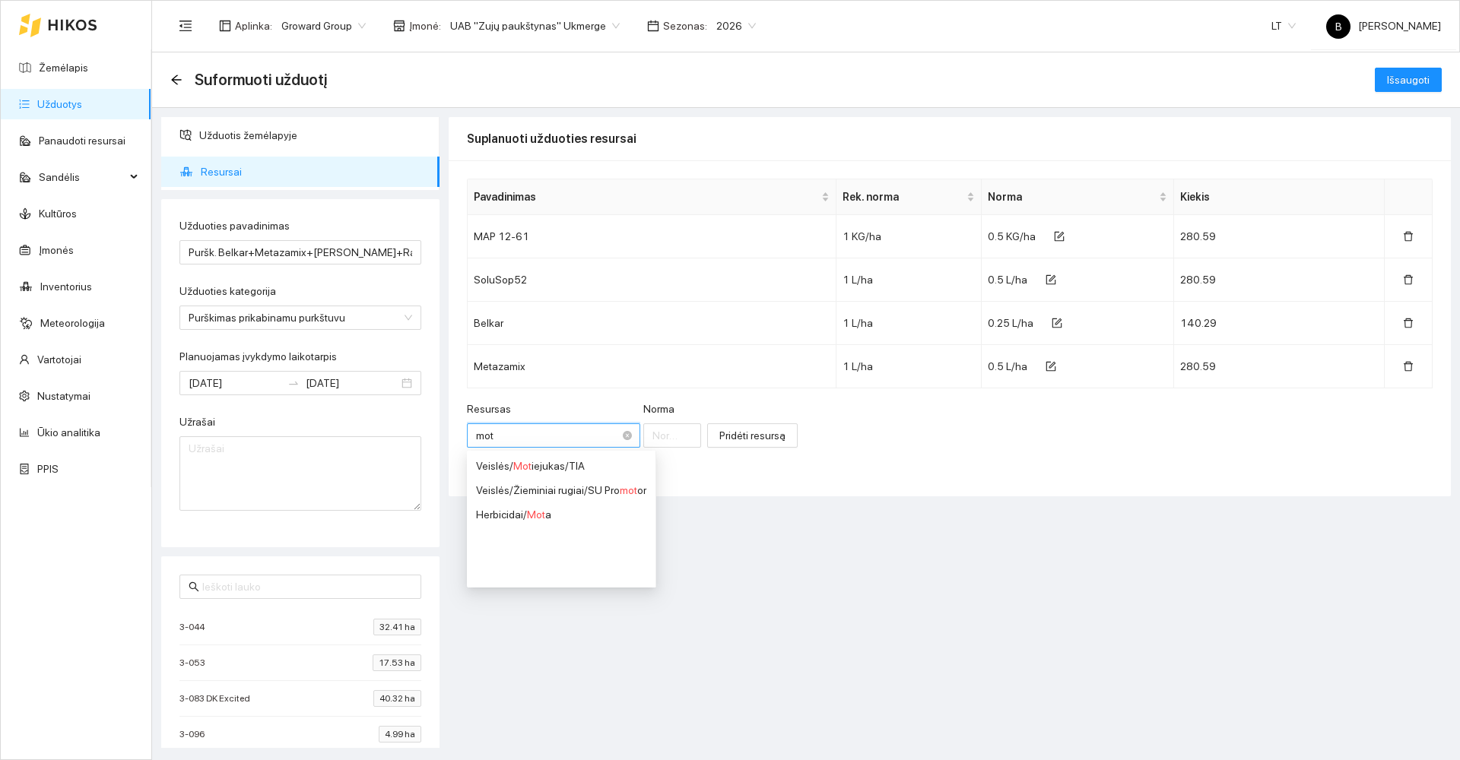
type input "[PERSON_NAME]"
click at [540, 468] on span "Mota" at bounding box center [539, 466] width 24 height 12
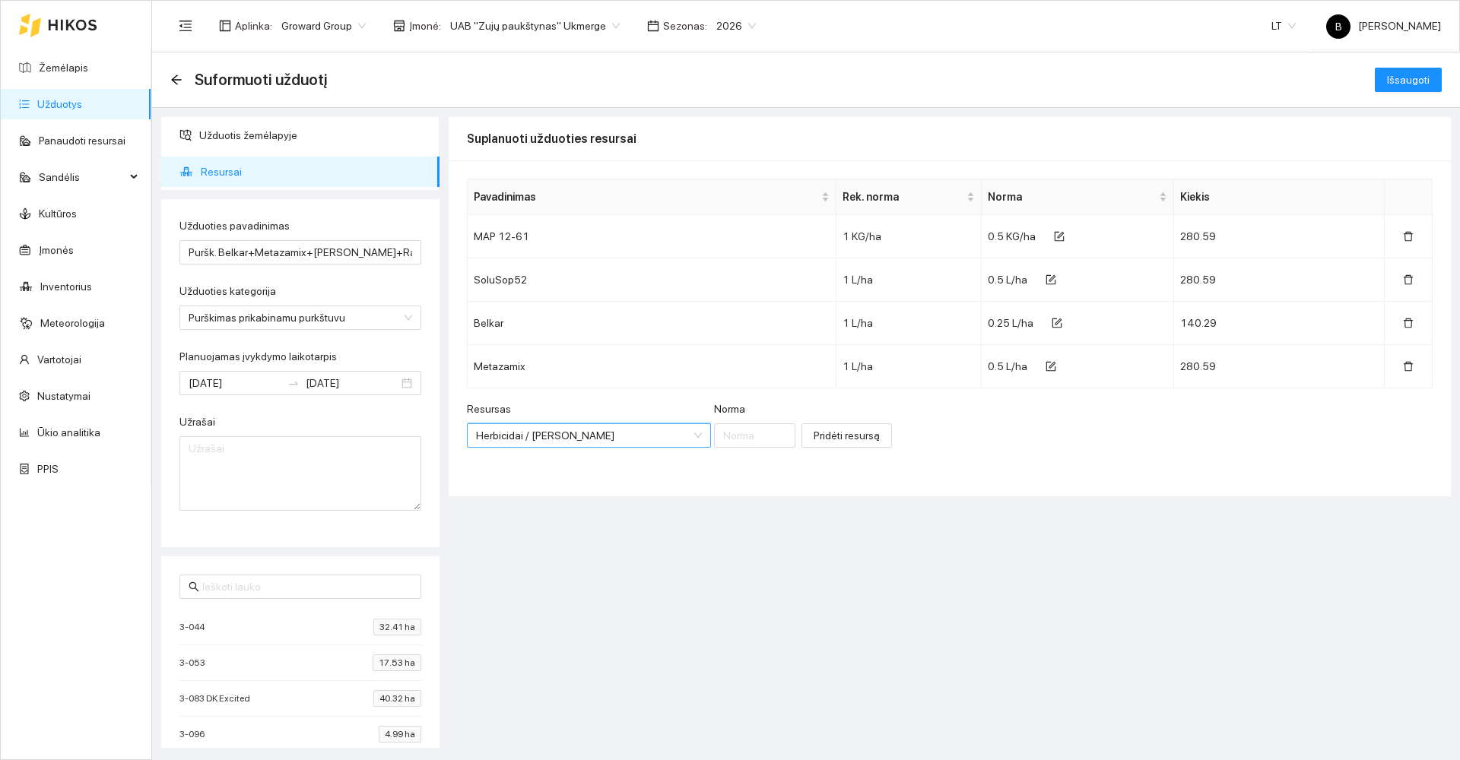
scroll to position [0, 0]
click at [714, 441] on input "Norma" at bounding box center [754, 436] width 81 height 24
type input "0.6"
click at [814, 443] on span "Pridėti resursą" at bounding box center [847, 435] width 66 height 17
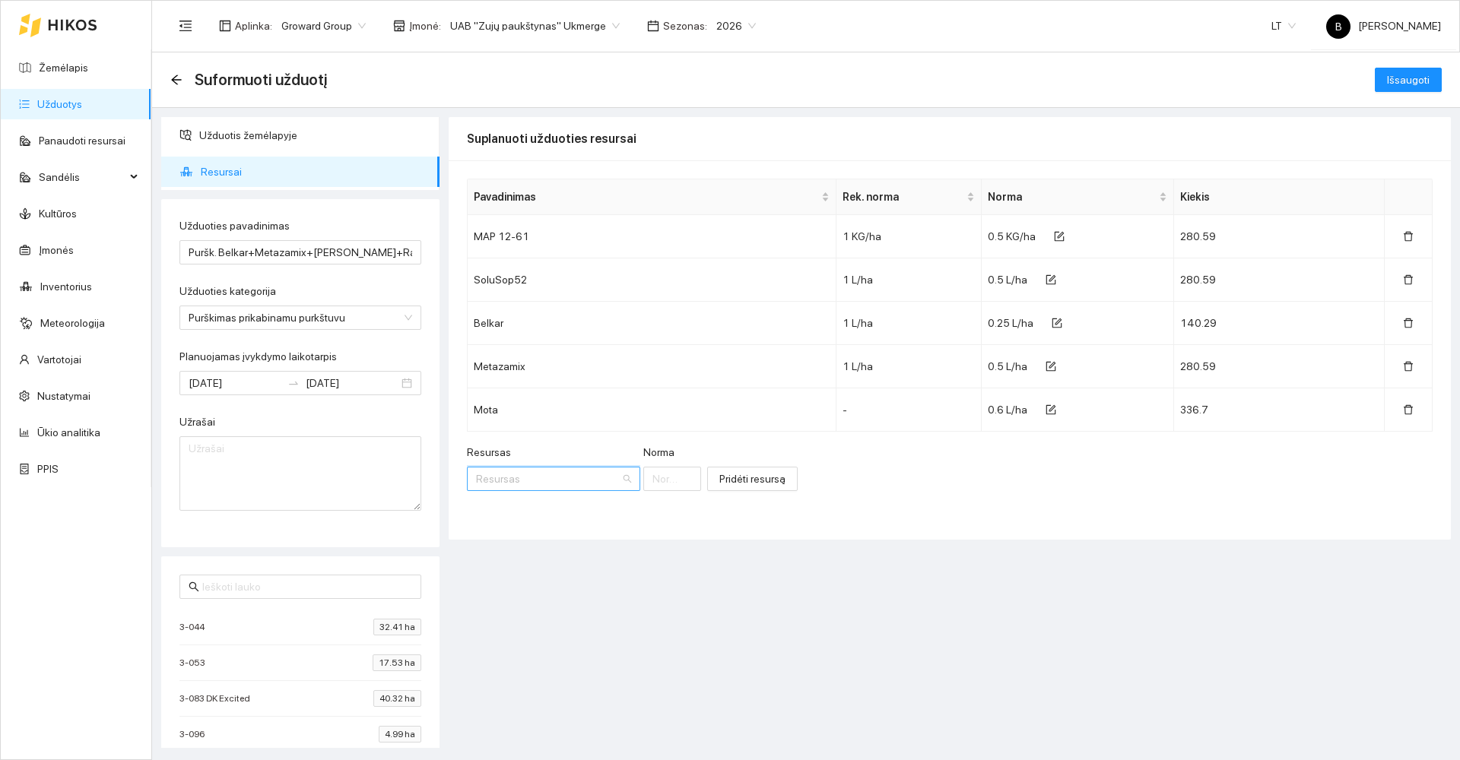
click at [517, 484] on input "Resursas" at bounding box center [548, 479] width 144 height 23
type input "rapsan"
drag, startPoint x: 535, startPoint y: 481, endPoint x: 525, endPoint y: 481, distance: 9.9
click at [525, 481] on input "Resursas" at bounding box center [548, 479] width 144 height 23
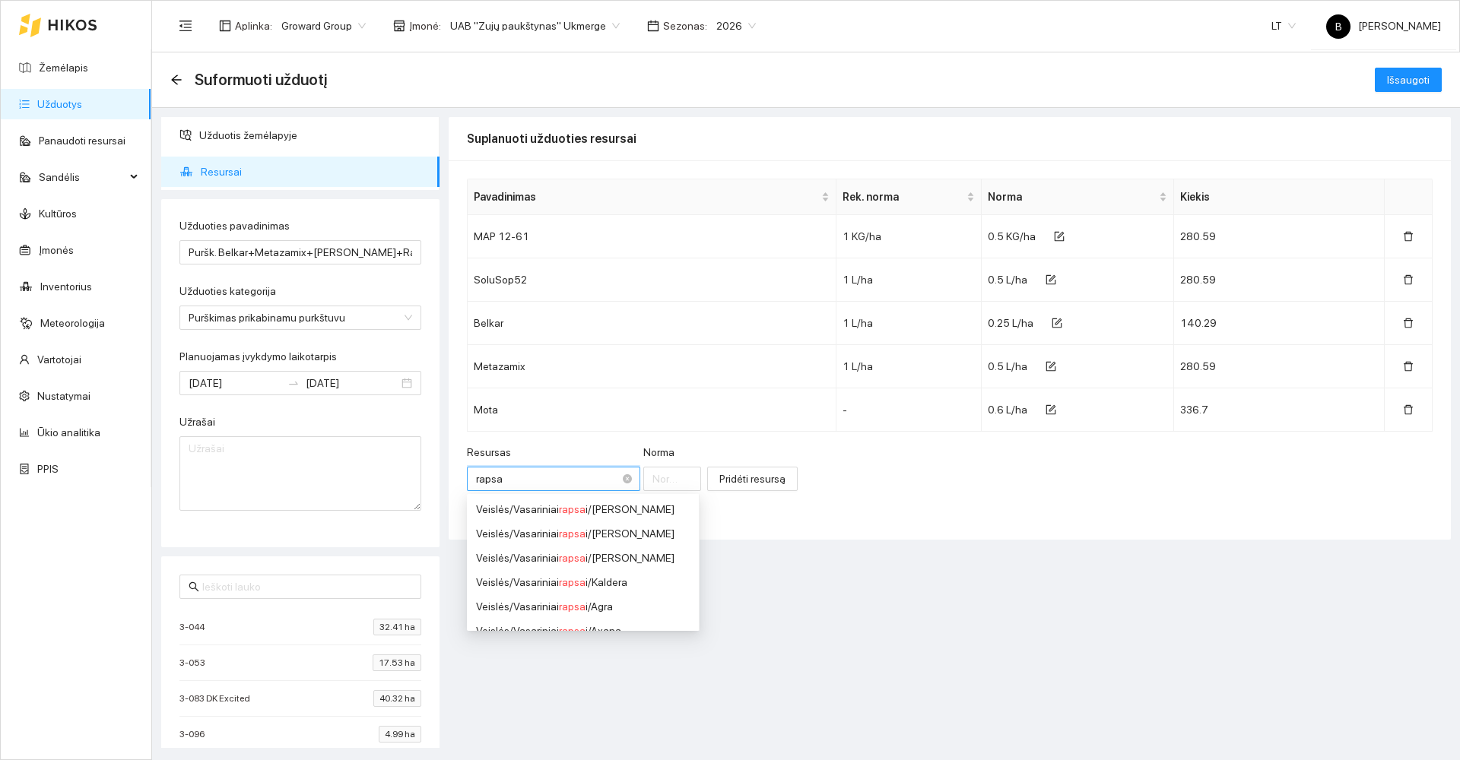
type input "rapsan"
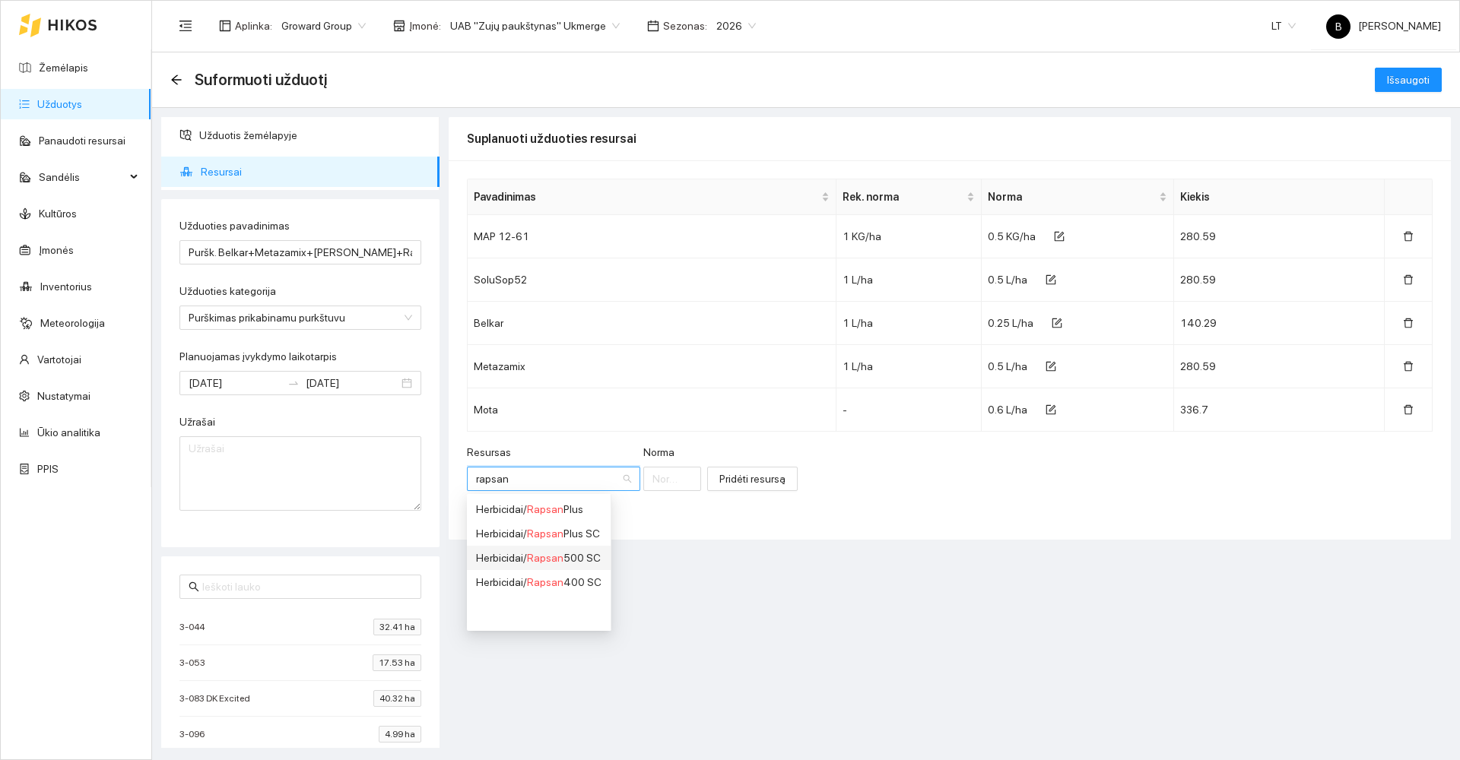
click at [580, 560] on div "Herbicidai / Rapsan 500 SC" at bounding box center [538, 558] width 125 height 17
type input "1"
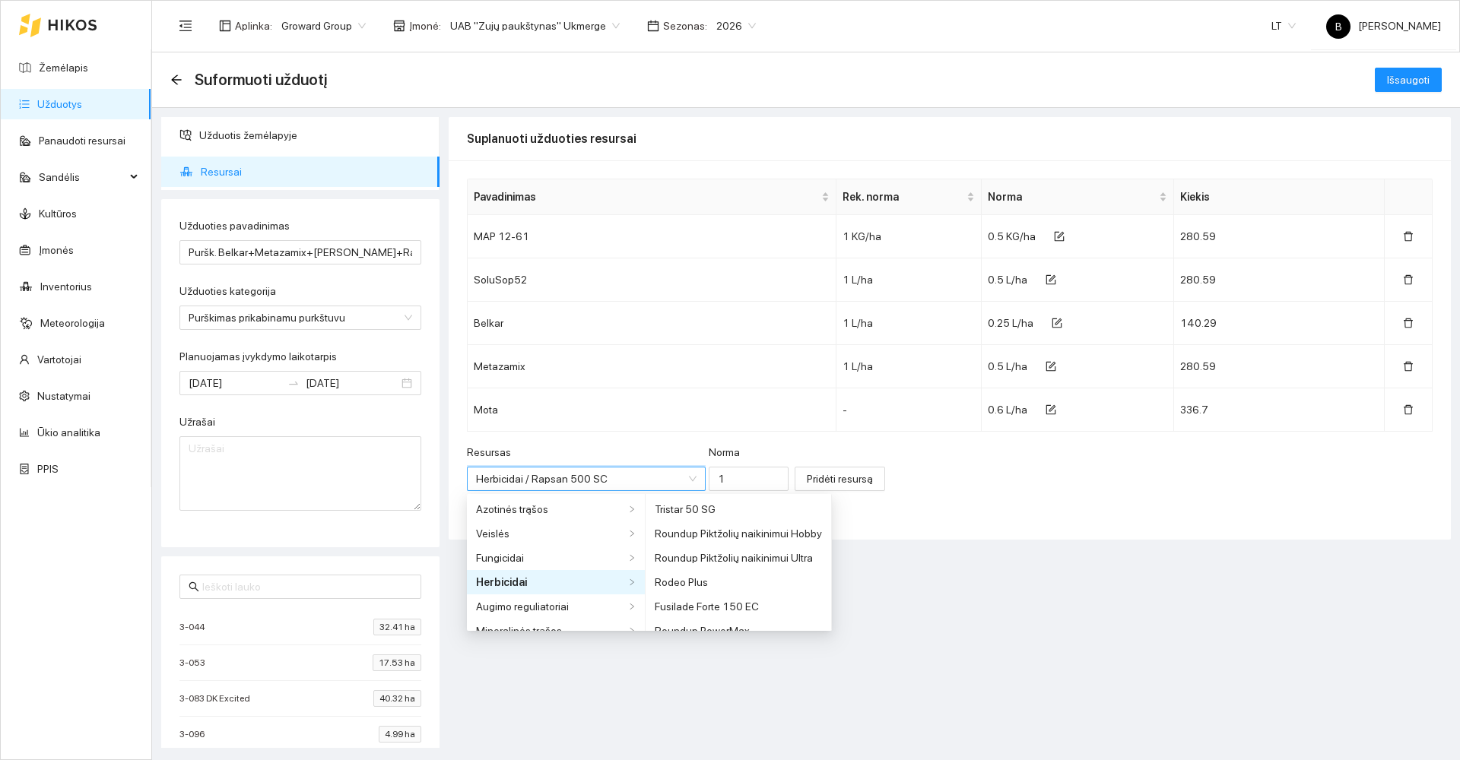
scroll to position [5584, 0]
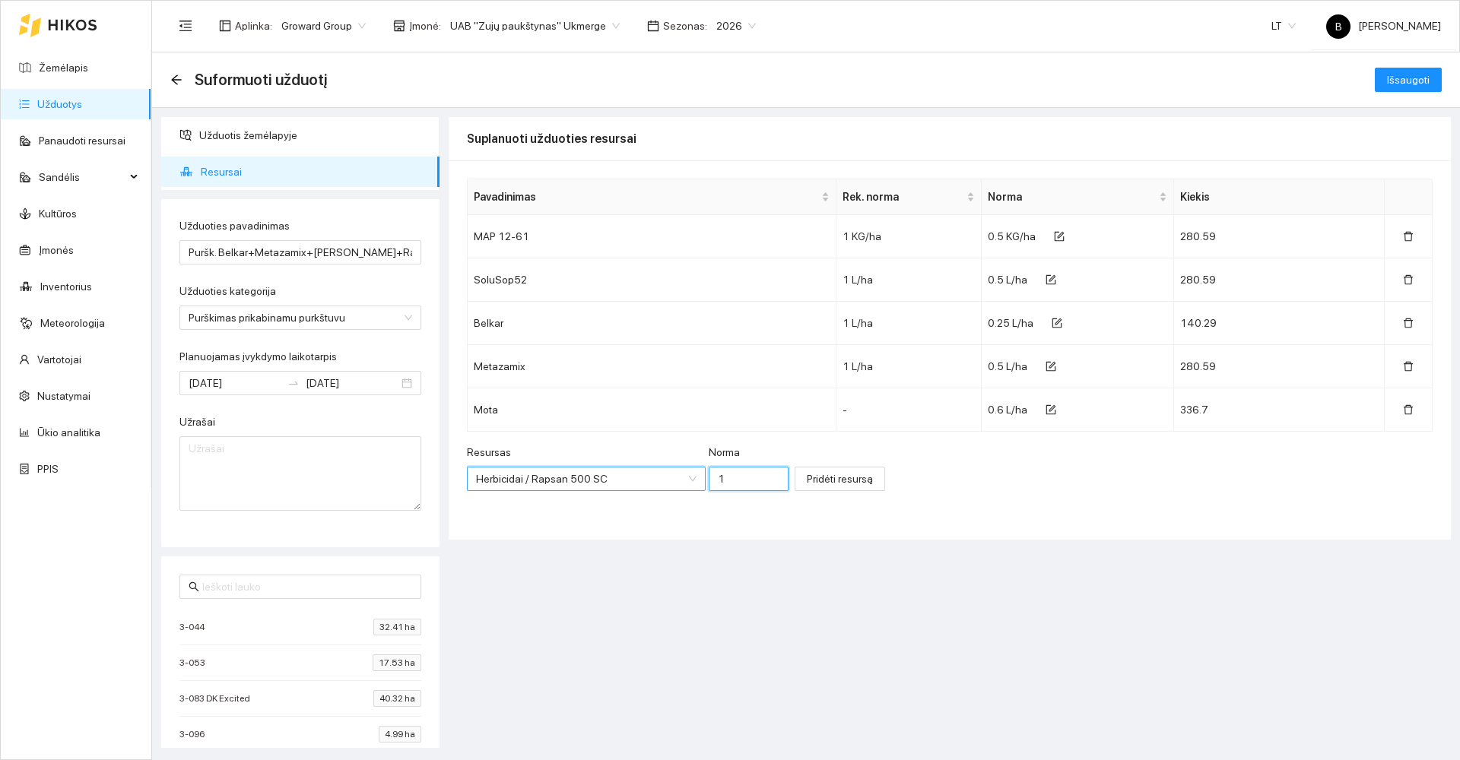
click at [718, 483] on input "1" at bounding box center [749, 479] width 80 height 24
click at [716, 475] on input "1" at bounding box center [749, 479] width 80 height 24
type input "0.1"
click at [807, 479] on span "Pridėti resursą" at bounding box center [840, 479] width 66 height 17
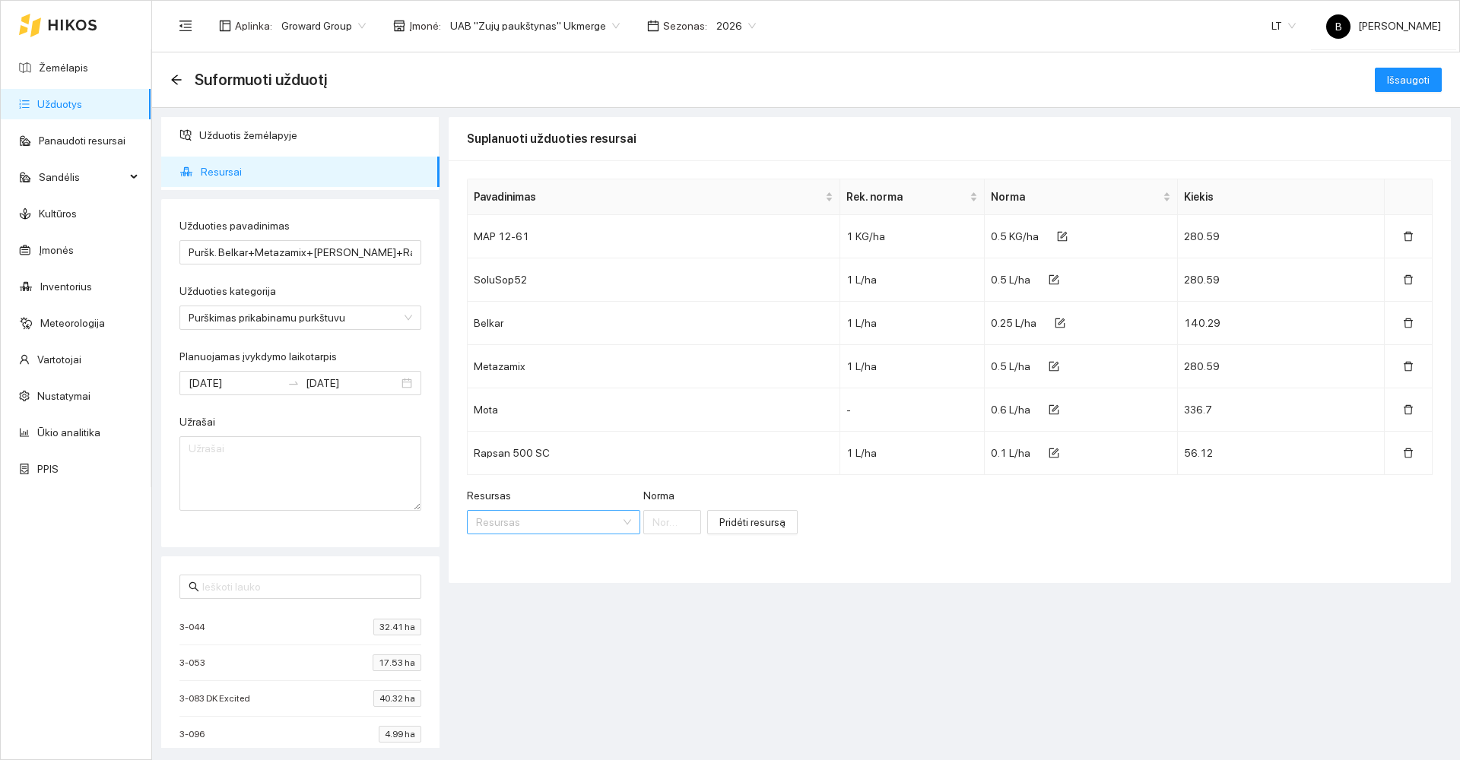
click at [530, 528] on input "Resursas" at bounding box center [548, 522] width 144 height 23
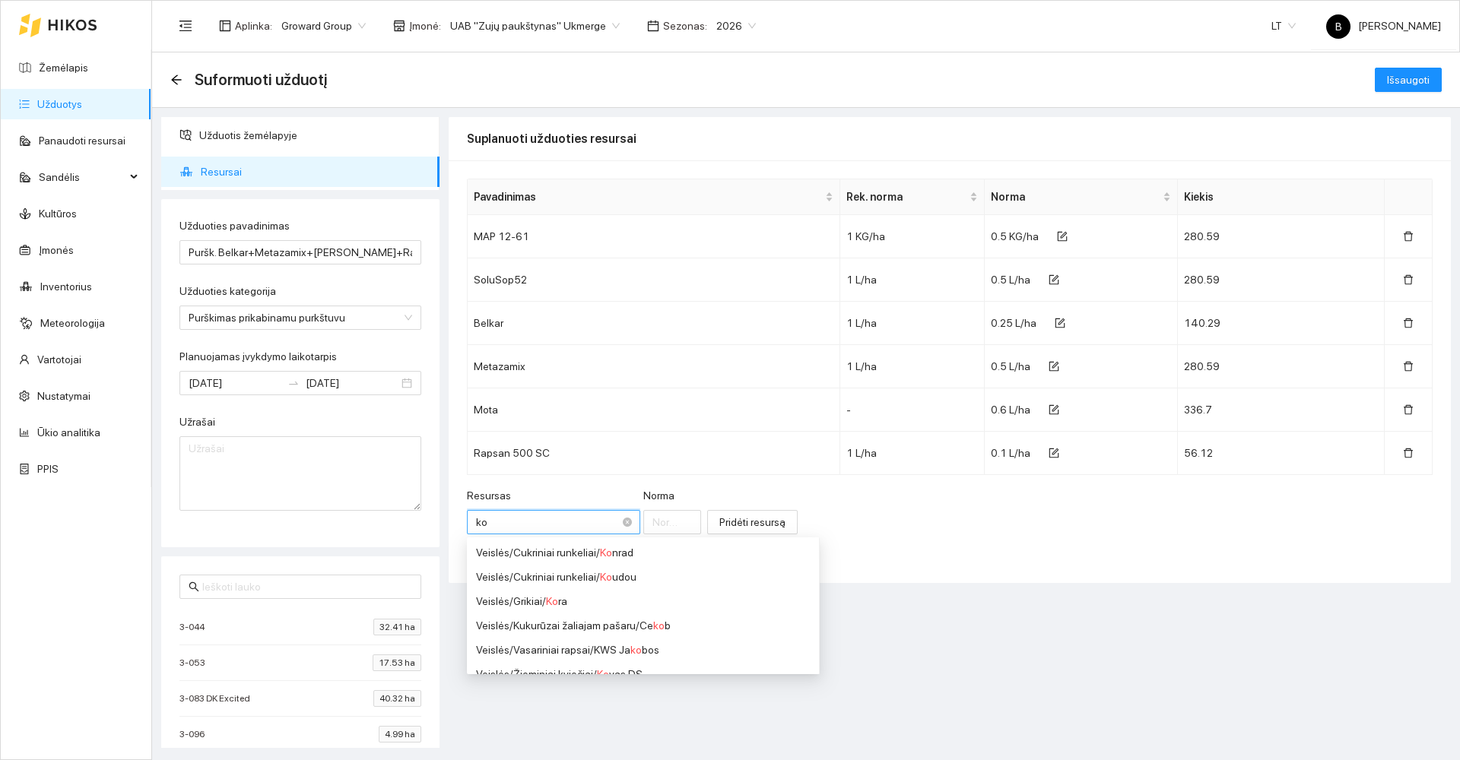
type input "kor"
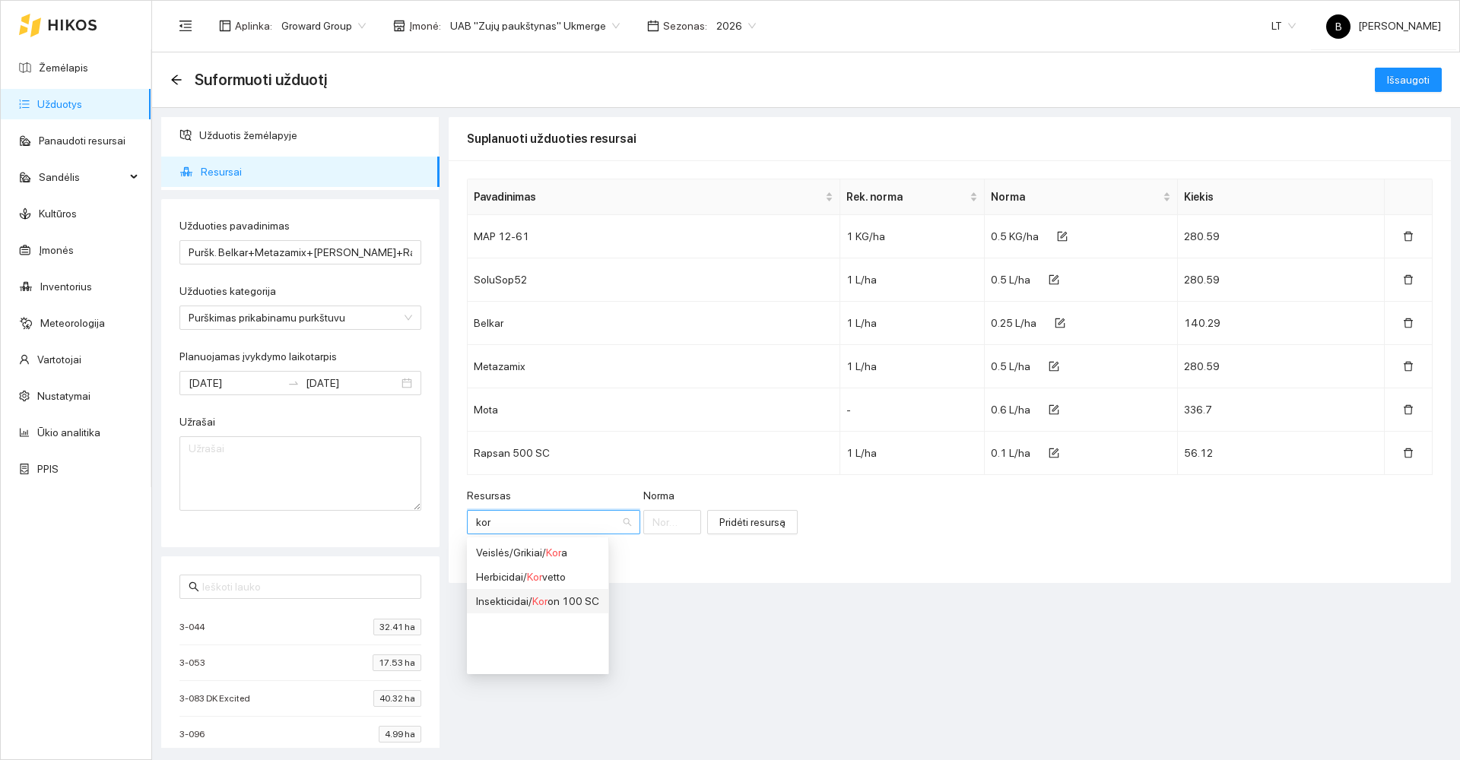
click at [556, 605] on div "Insekticidai / Kor on 100 SC" at bounding box center [537, 601] width 123 height 17
type input "1"
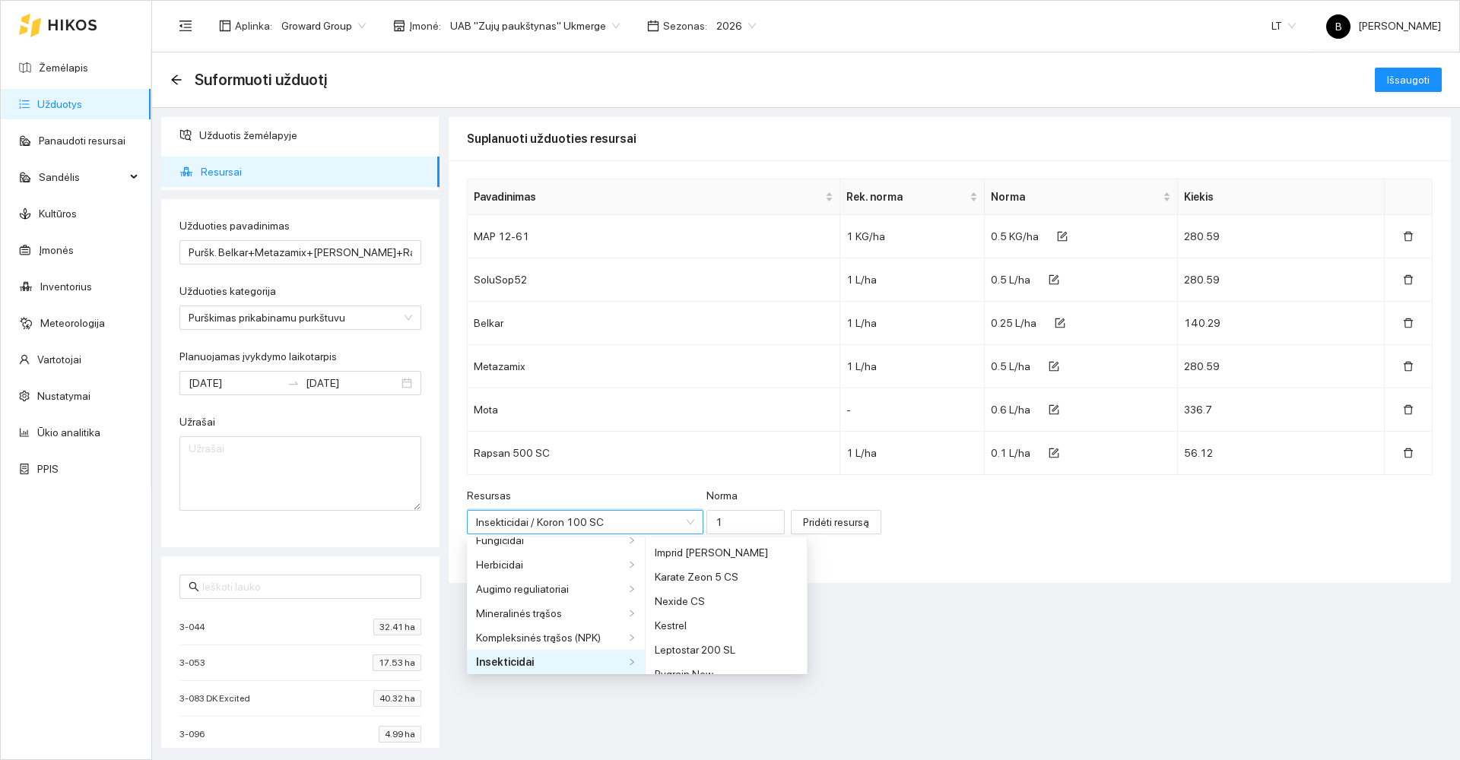
scroll to position [985, 0]
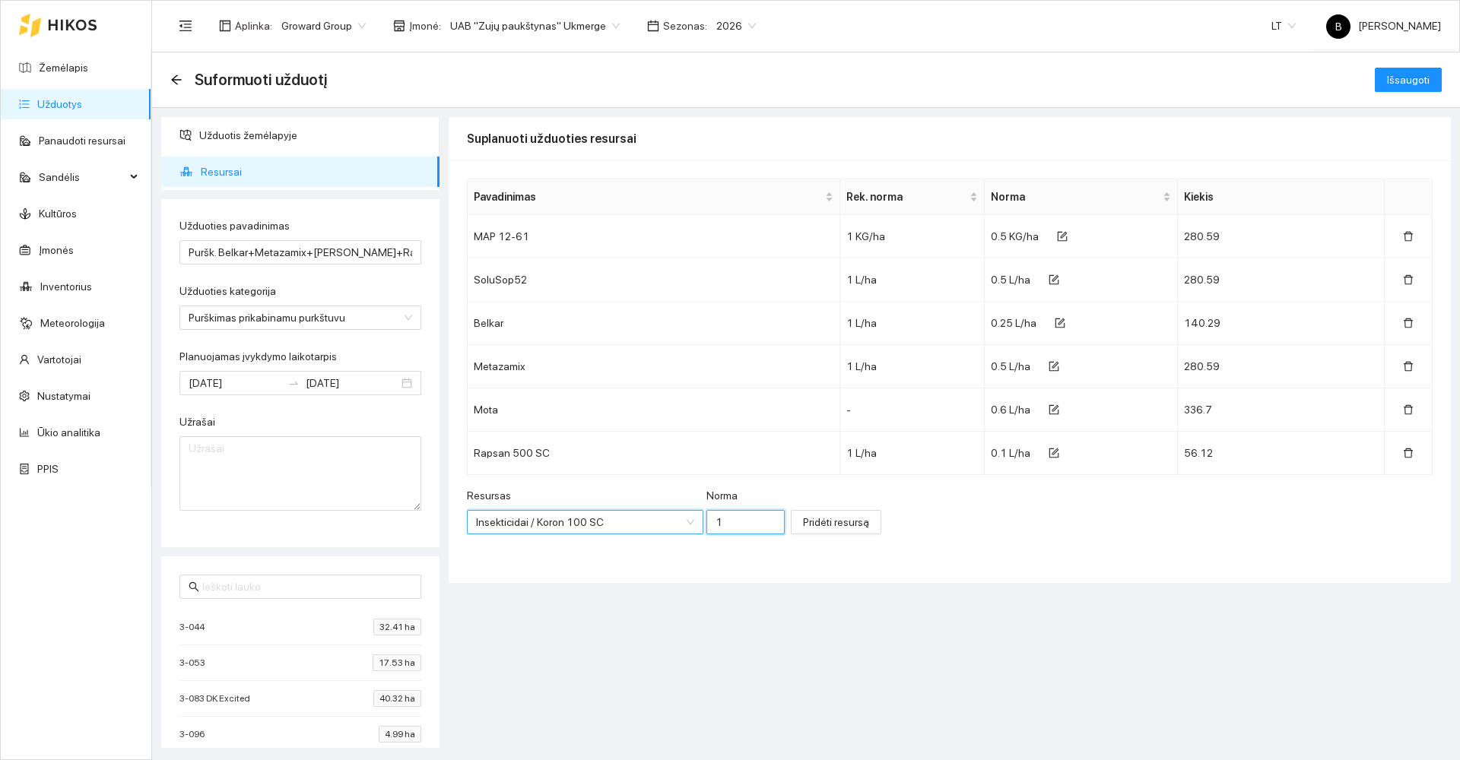
click at [716, 519] on input "1" at bounding box center [745, 522] width 79 height 24
type input "0.05"
click at [807, 528] on span "Pridėti resursą" at bounding box center [836, 522] width 66 height 17
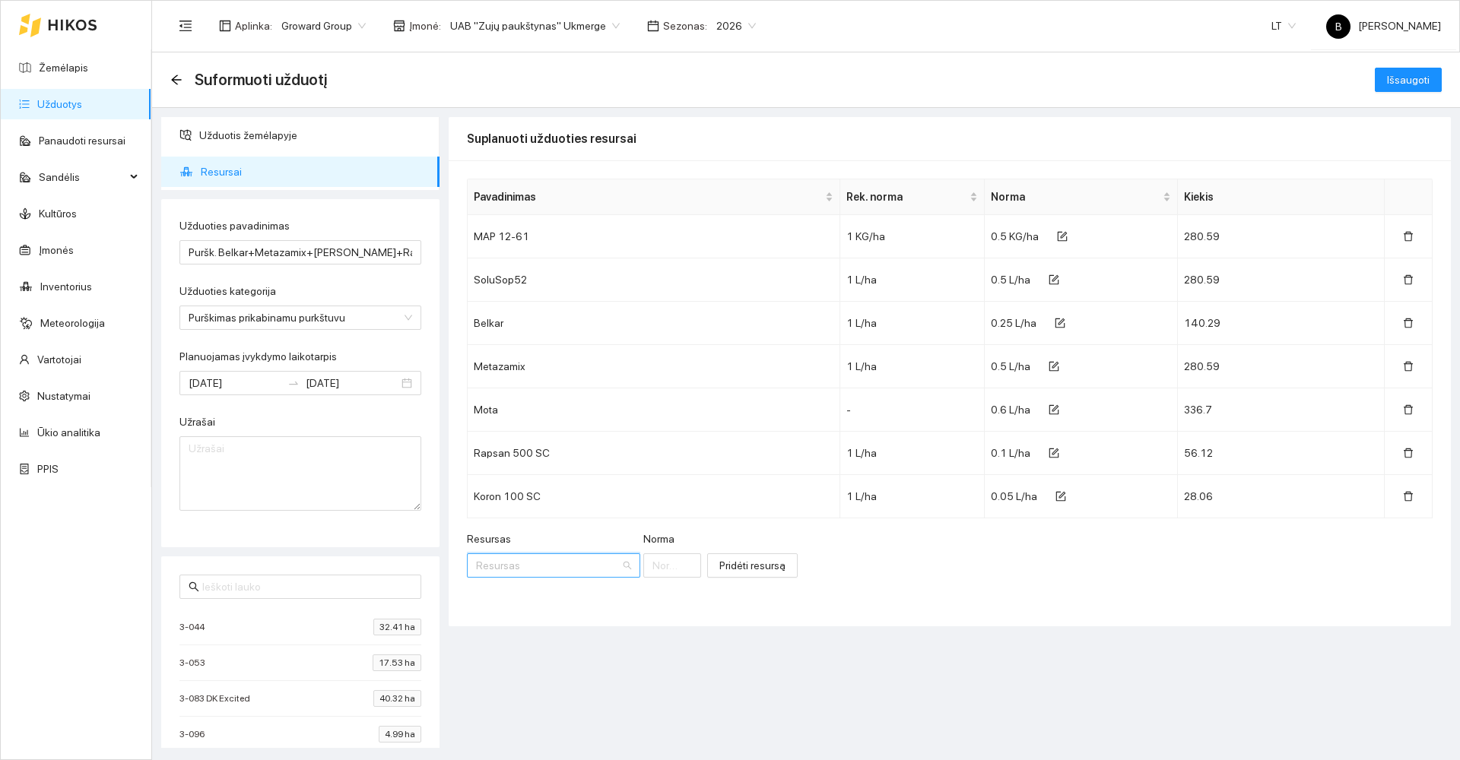
click at [544, 569] on input "Resursas" at bounding box center [548, 565] width 144 height 23
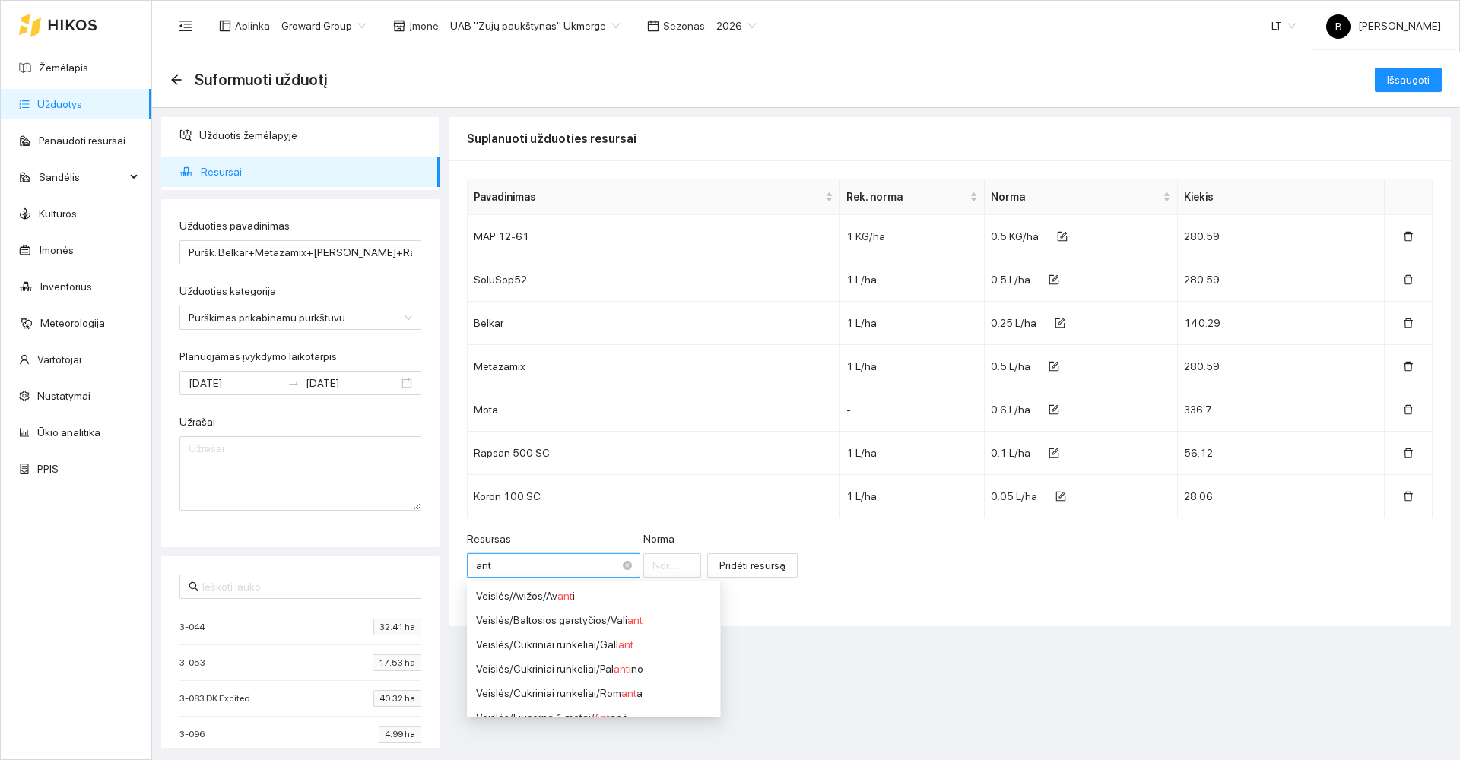
type input "anti"
click at [604, 690] on span "Anti" at bounding box center [603, 693] width 18 height 12
type input "1"
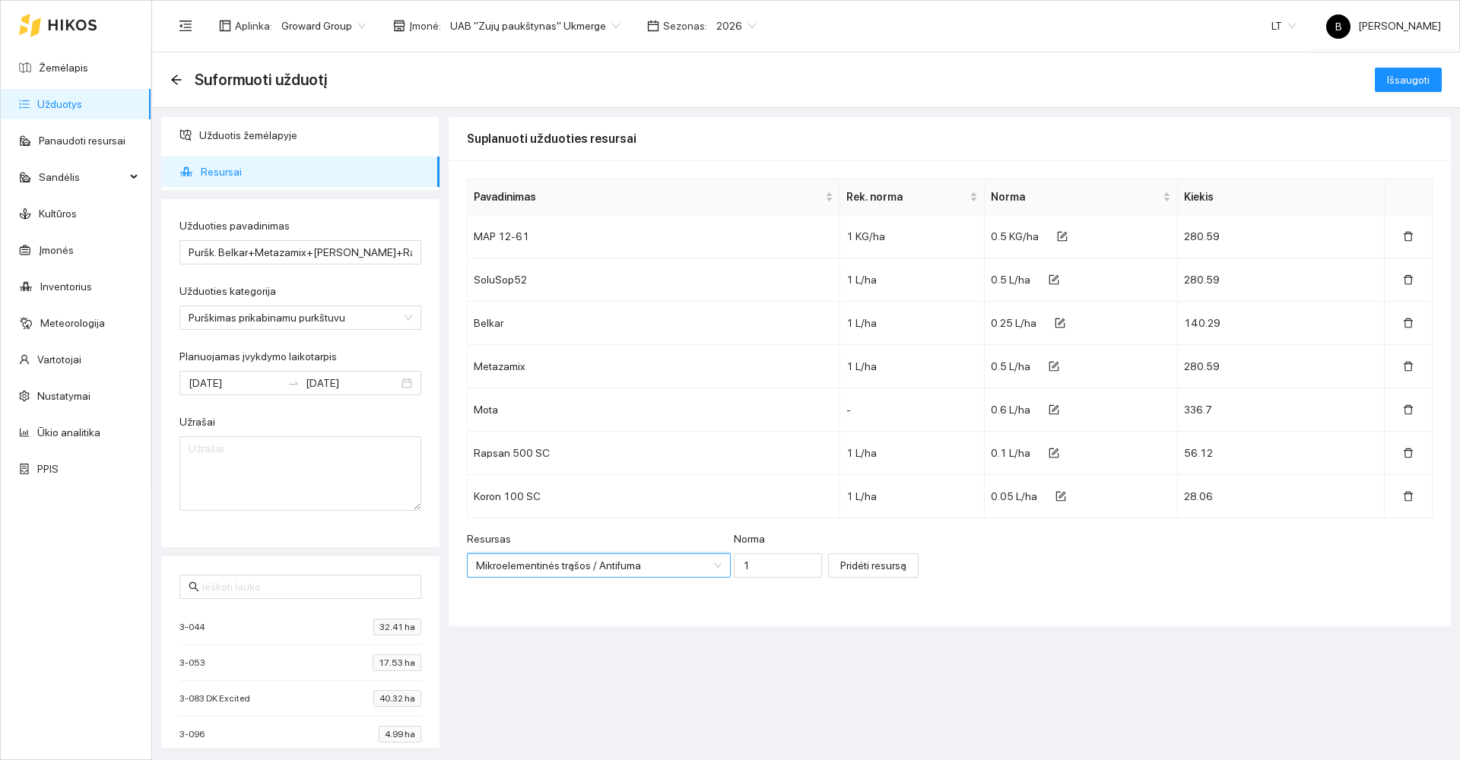
scroll to position [815, 0]
click at [752, 573] on input "1" at bounding box center [778, 566] width 88 height 24
type input "0.01"
click at [840, 573] on span "Pridėti resursą" at bounding box center [873, 565] width 66 height 17
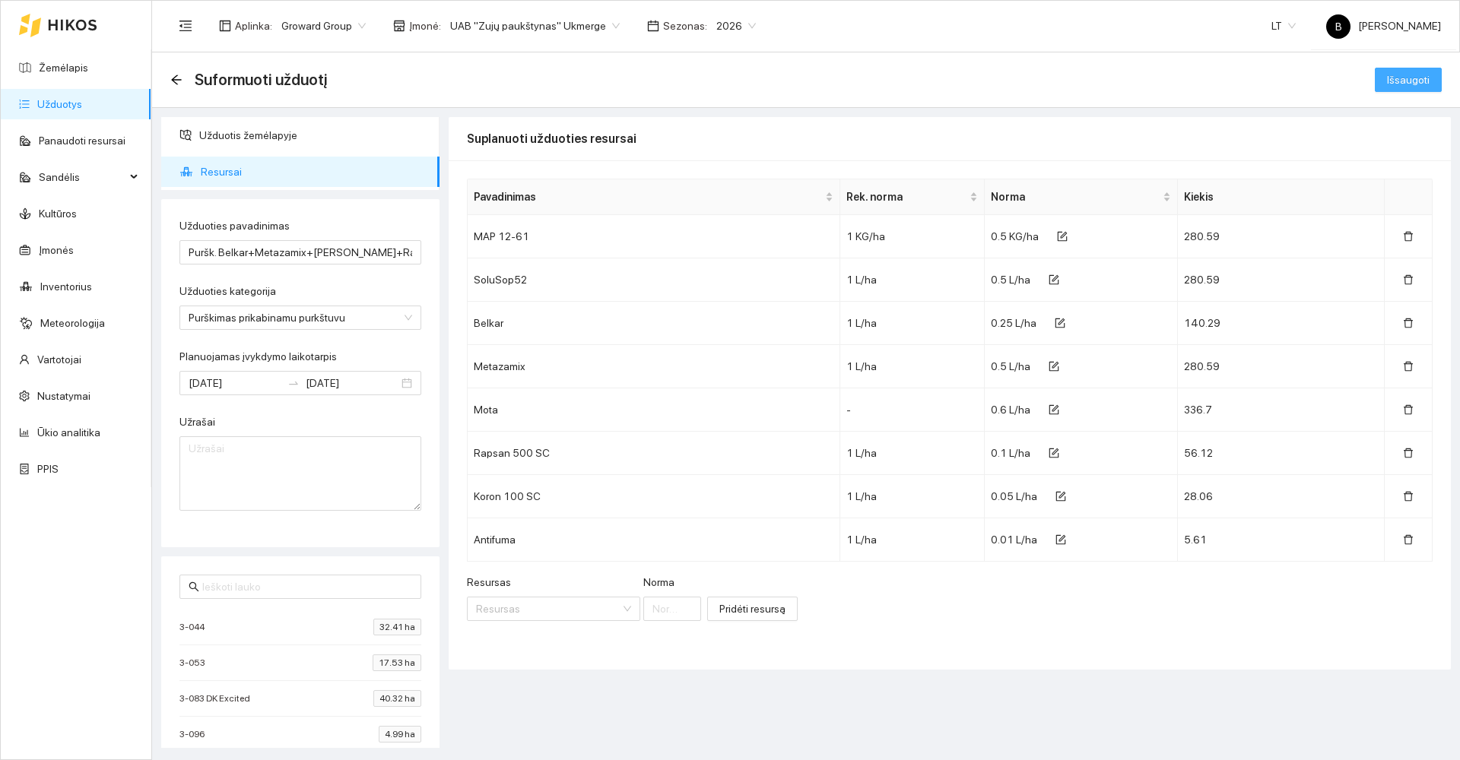
click at [1420, 80] on span "Išsaugoti" at bounding box center [1408, 79] width 43 height 17
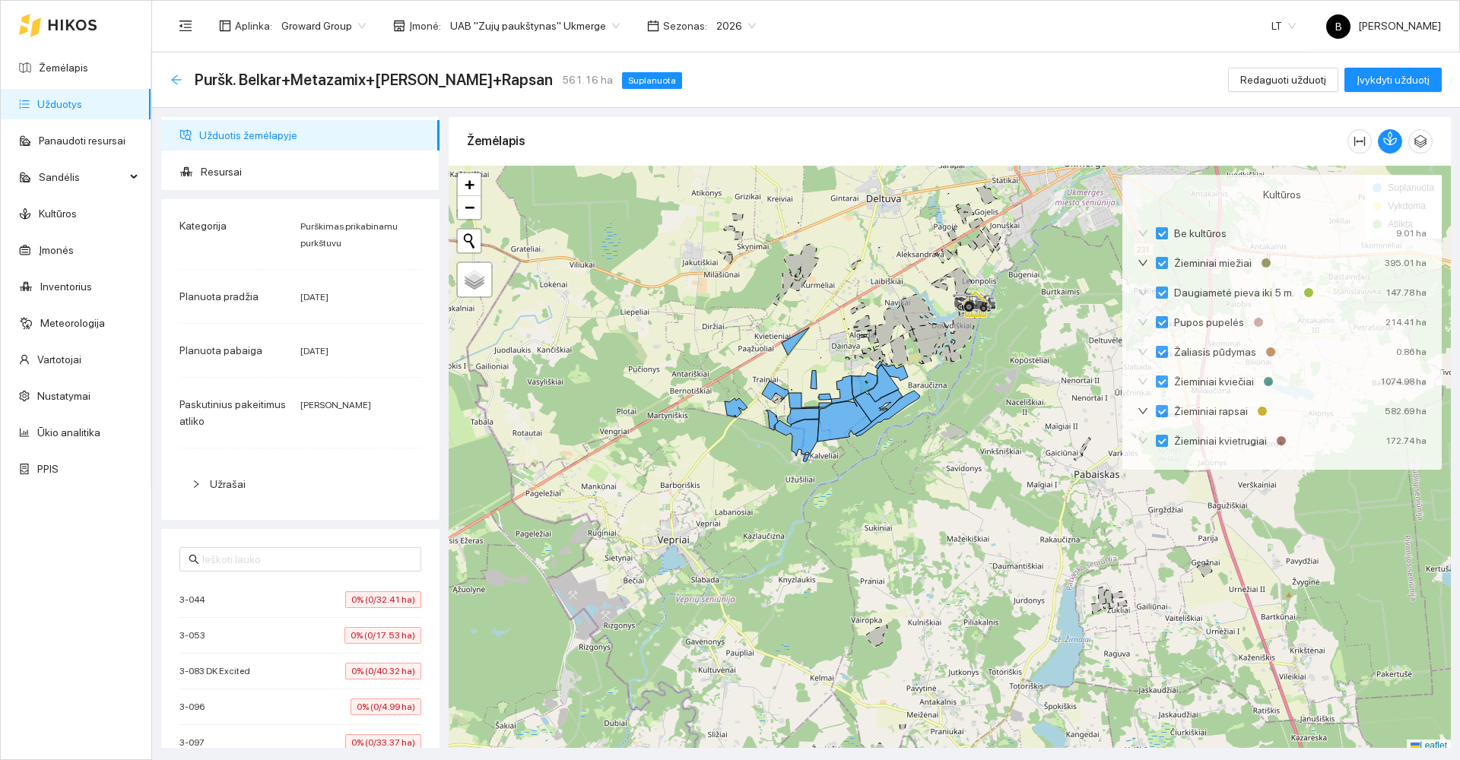
click at [172, 83] on icon "arrow-left" at bounding box center [176, 80] width 12 height 12
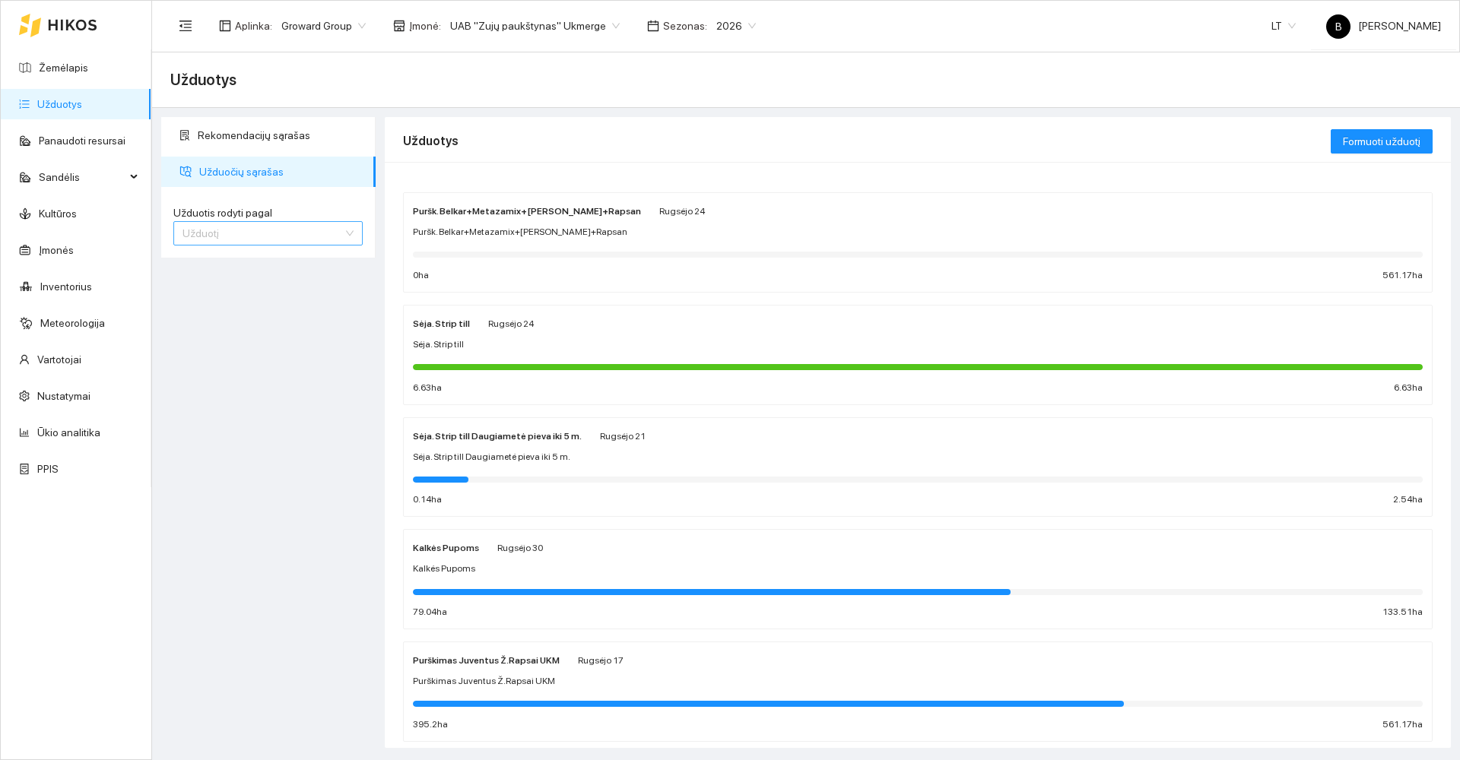
click at [234, 242] on span "Užduotį" at bounding box center [267, 233] width 171 height 23
click at [221, 290] on div "Kultūrą" at bounding box center [267, 288] width 171 height 17
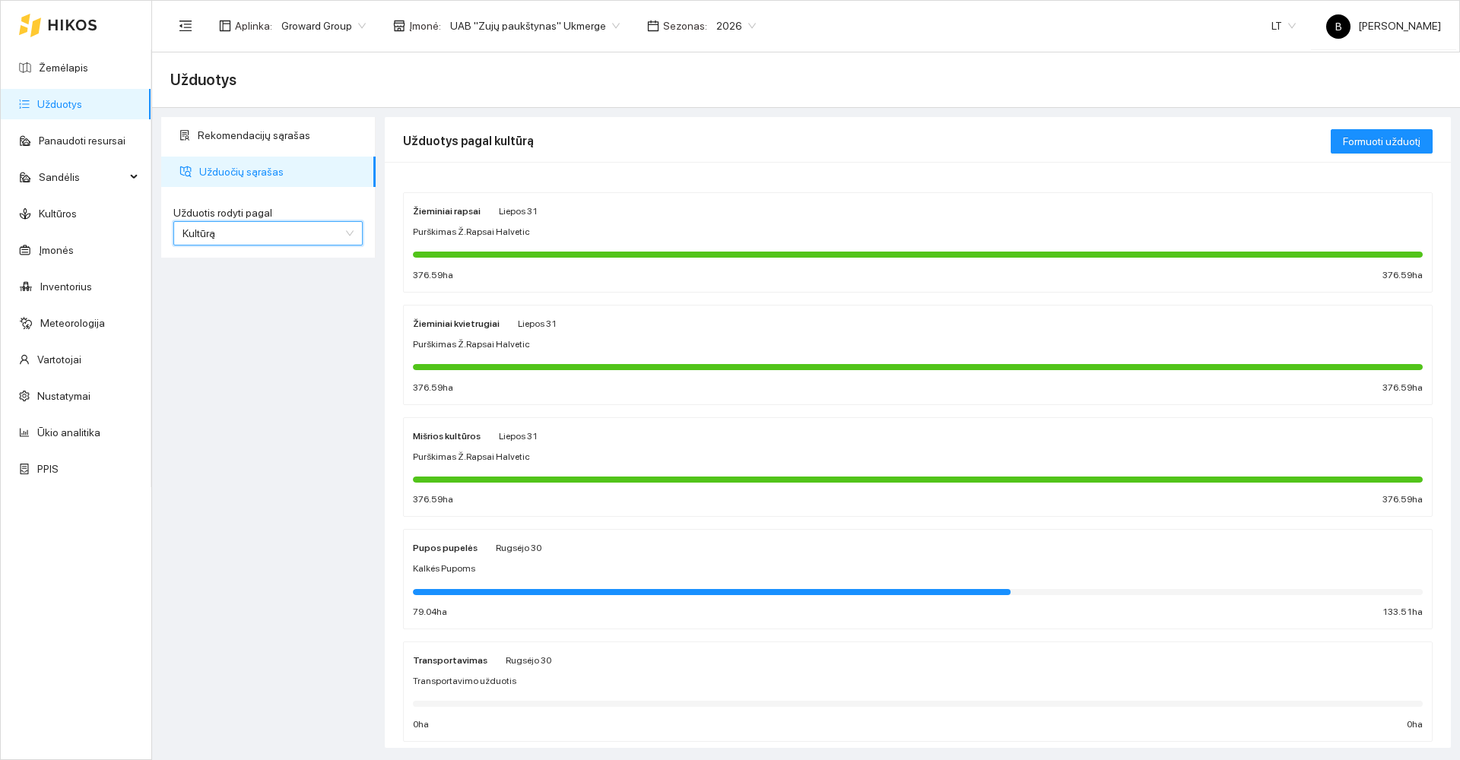
click at [666, 217] on div "Žieminiai rapsai Liepos 31" at bounding box center [918, 210] width 1010 height 17
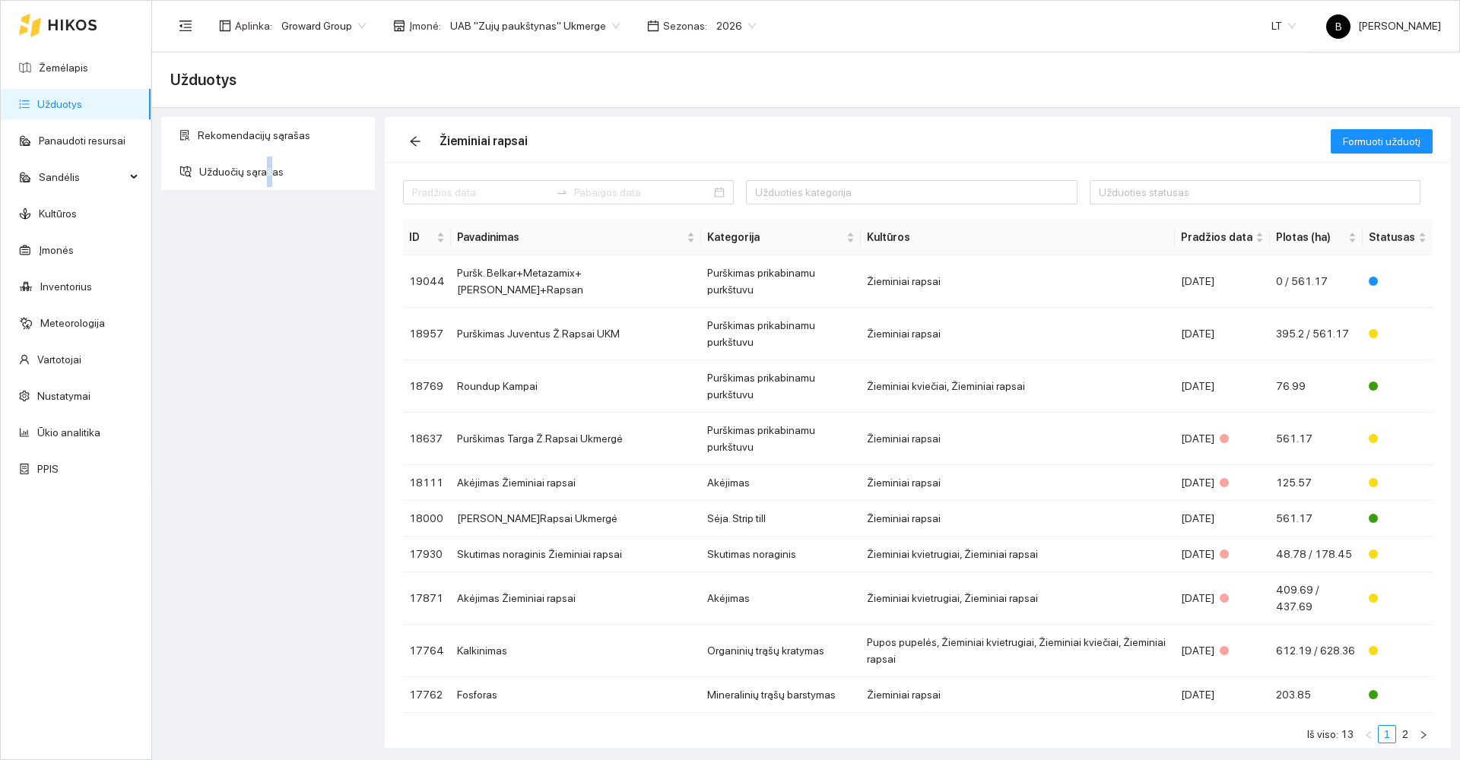
click at [265, 400] on div "Rekomendacijų sąrašas Užduočių sąrašas" at bounding box center [269, 432] width 224 height 631
click at [324, 285] on div "Rekomendacijų sąrašas Užduočių sąrašas" at bounding box center [269, 432] width 224 height 631
click at [409, 141] on icon "arrow-left" at bounding box center [415, 141] width 12 height 12
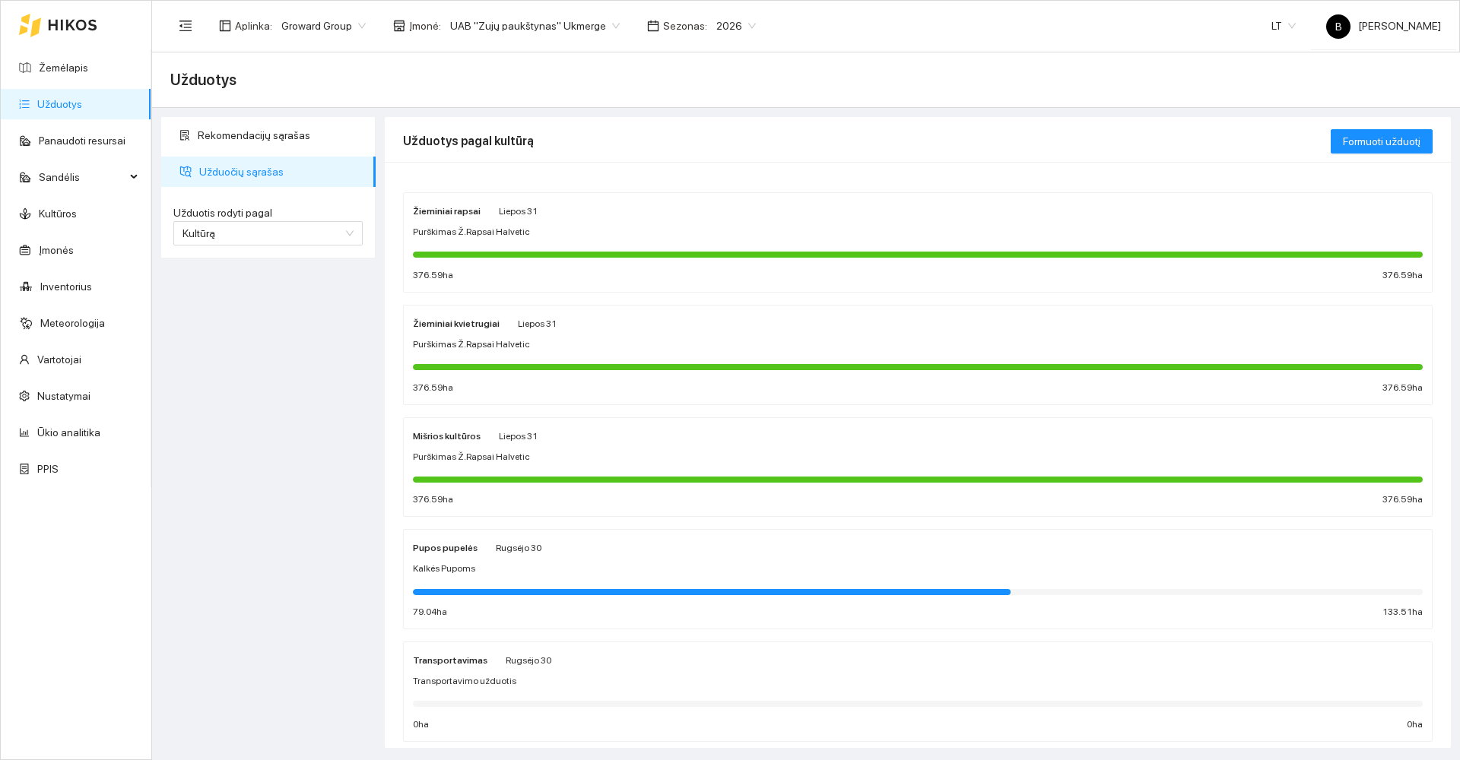
drag, startPoint x: 316, startPoint y: 448, endPoint x: 268, endPoint y: 534, distance: 98.0
click at [268, 534] on div "Rekomendacijų sąrašas Užduočių sąrašas Užduotis rodyti pagal Kultūrą Užduotis r…" at bounding box center [269, 432] width 224 height 631
click at [68, 71] on link "Žemėlapis" at bounding box center [63, 68] width 49 height 12
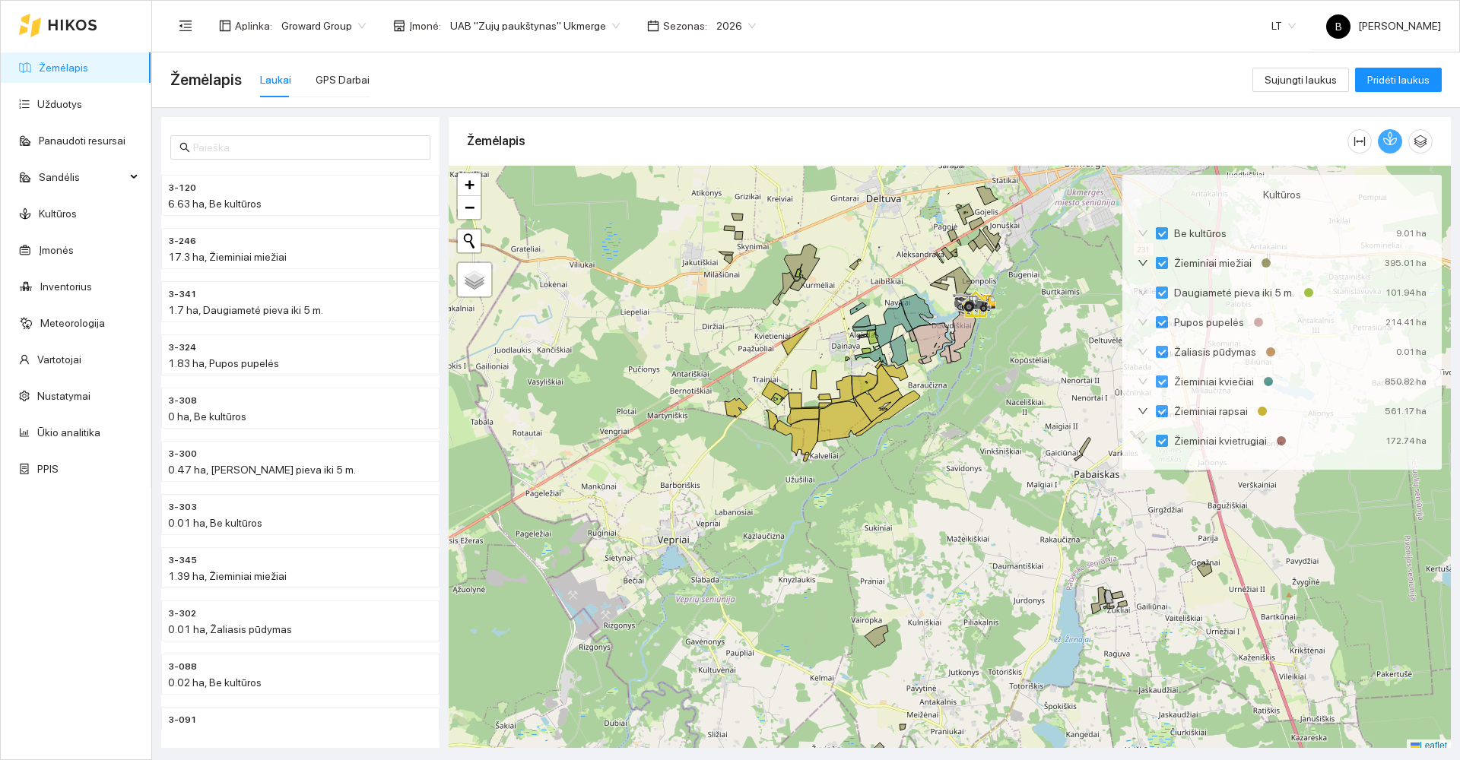
click at [1381, 148] on button "button" at bounding box center [1390, 141] width 24 height 24
